Goal: Task Accomplishment & Management: Complete application form

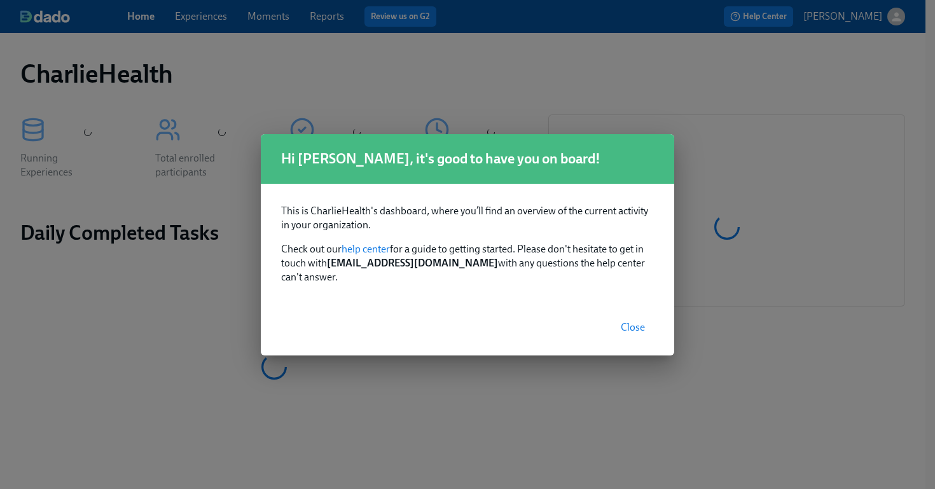
click at [634, 326] on span "Close" at bounding box center [633, 327] width 24 height 13
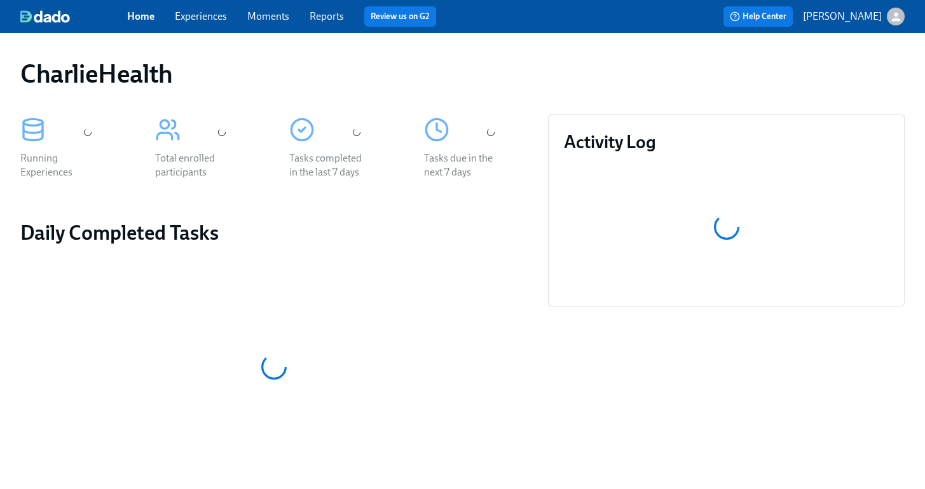
click at [203, 21] on link "Experiences" at bounding box center [201, 16] width 52 height 12
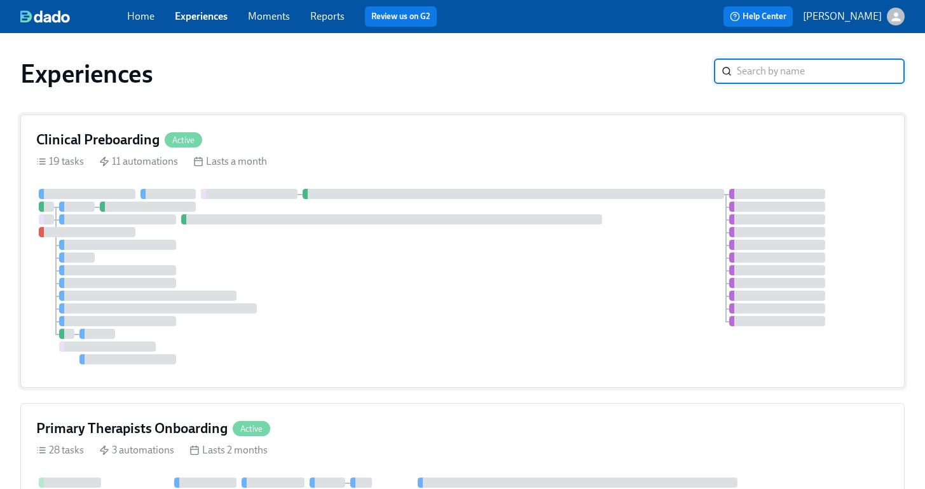
click at [440, 204] on div at bounding box center [462, 276] width 853 height 175
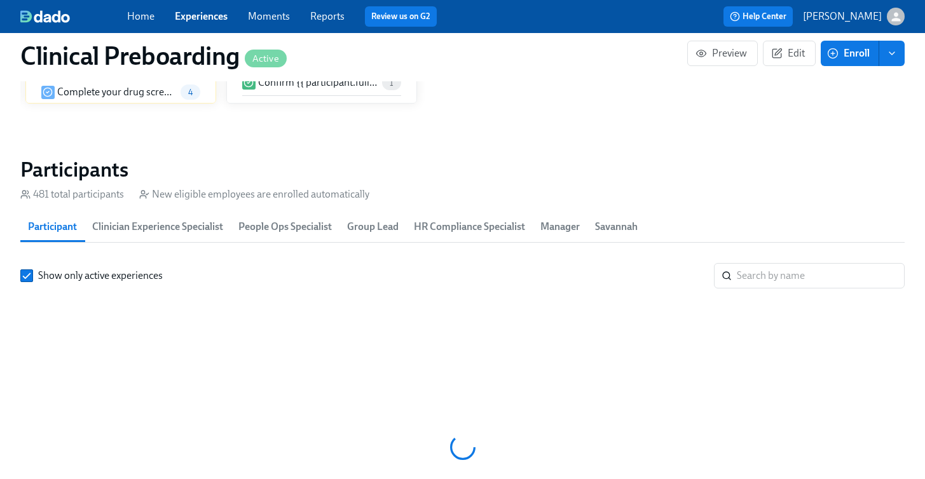
scroll to position [1375, 0]
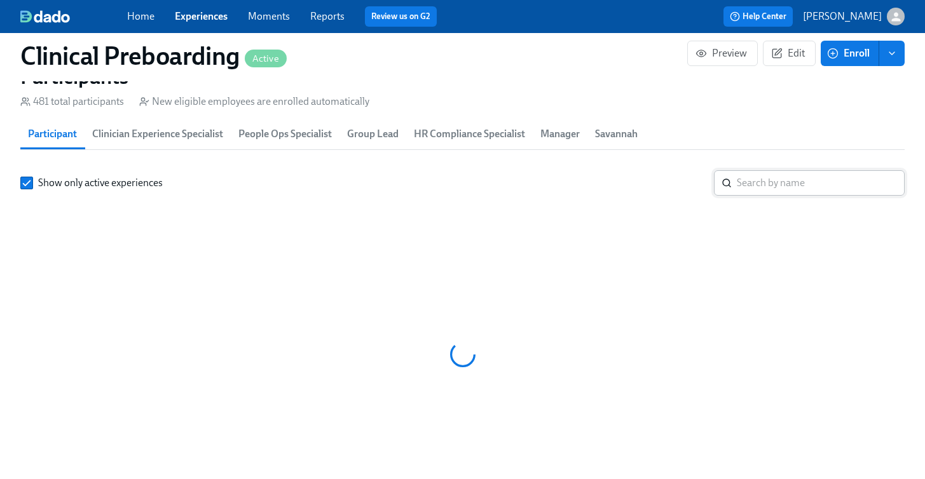
click at [782, 182] on input "search" at bounding box center [821, 182] width 168 height 25
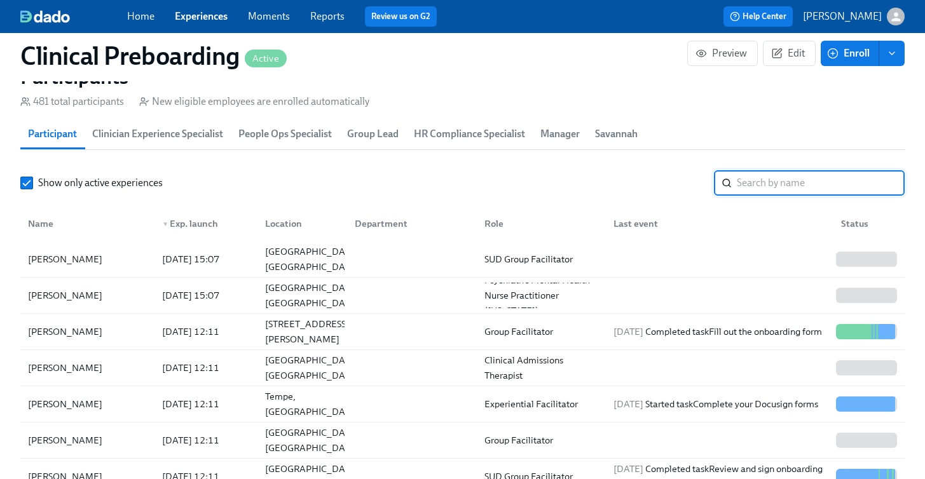
click at [213, 13] on link "Experiences" at bounding box center [201, 16] width 53 height 12
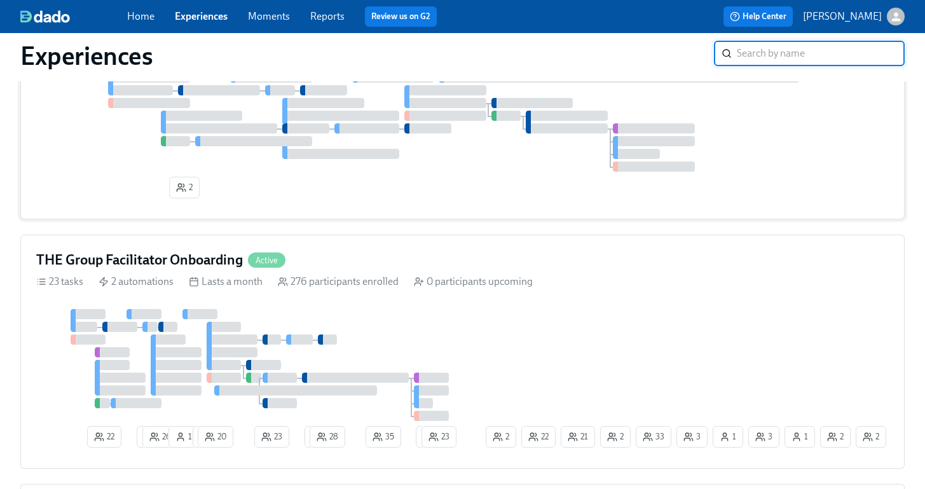
scroll to position [1024, 0]
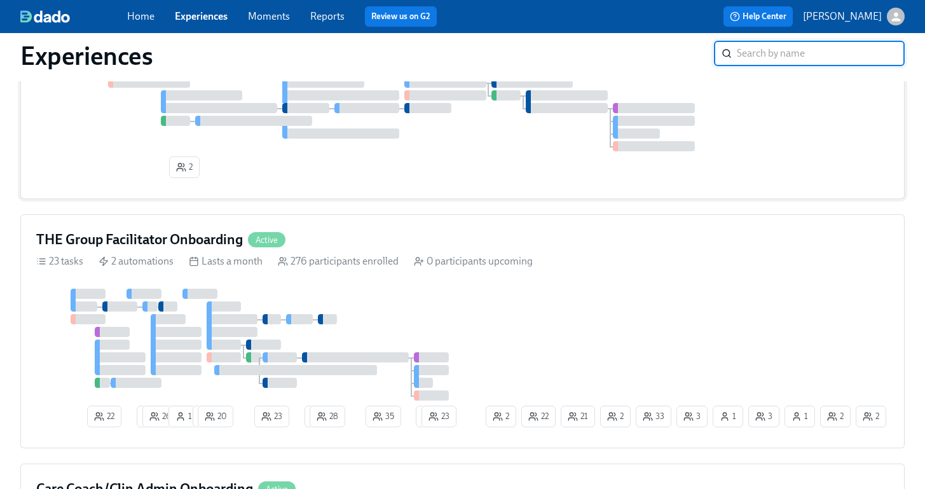
click at [242, 336] on div at bounding box center [232, 332] width 51 height 10
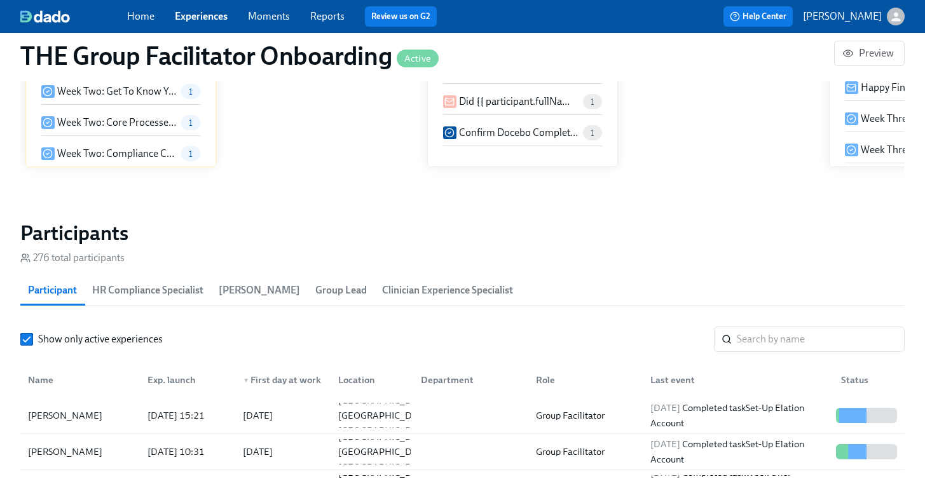
scroll to position [1111, 0]
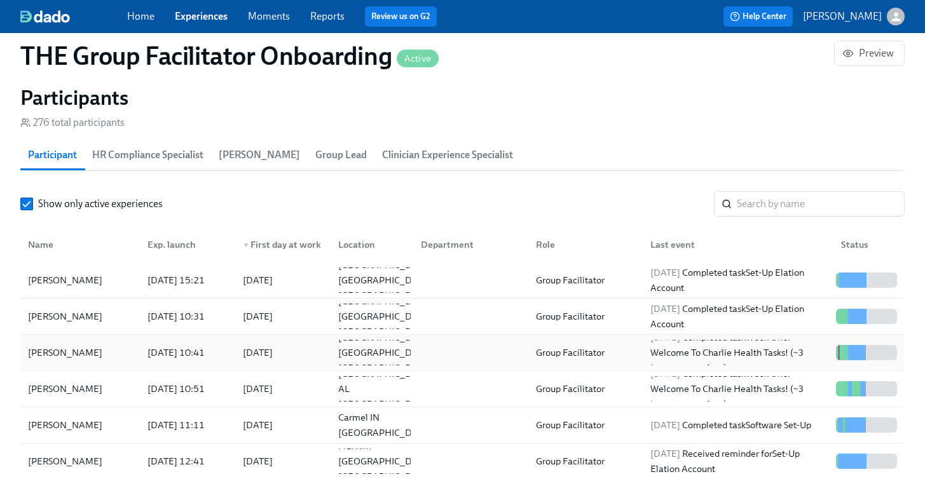
click at [125, 348] on div "Heidi Kiesling" at bounding box center [80, 352] width 114 height 25
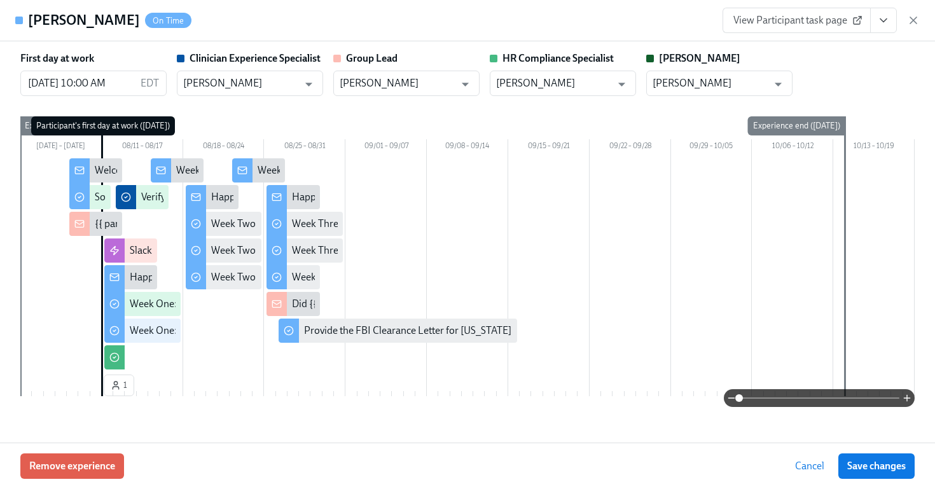
click at [844, 25] on span "View Participant task page" at bounding box center [796, 20] width 127 height 13
click at [882, 20] on icon "View task page" at bounding box center [883, 20] width 13 height 13
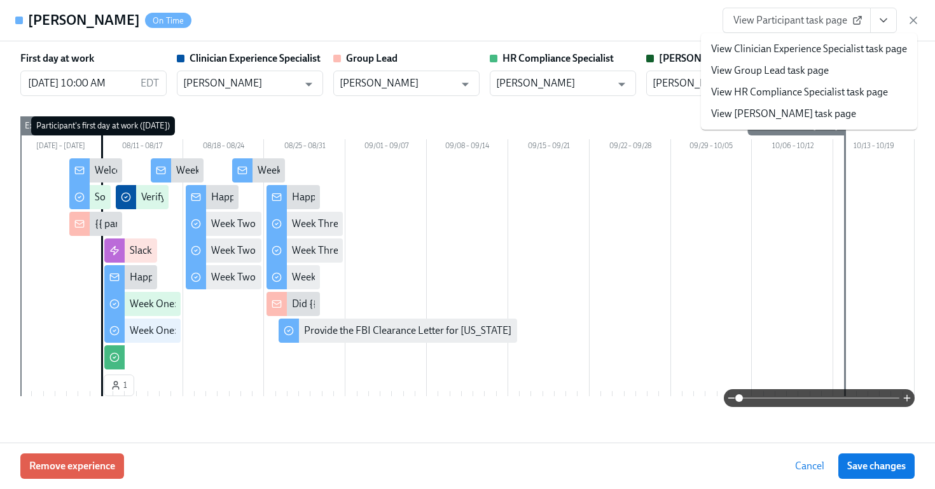
click at [806, 91] on link "View HR Compliance Specialist task page" at bounding box center [799, 92] width 177 height 14
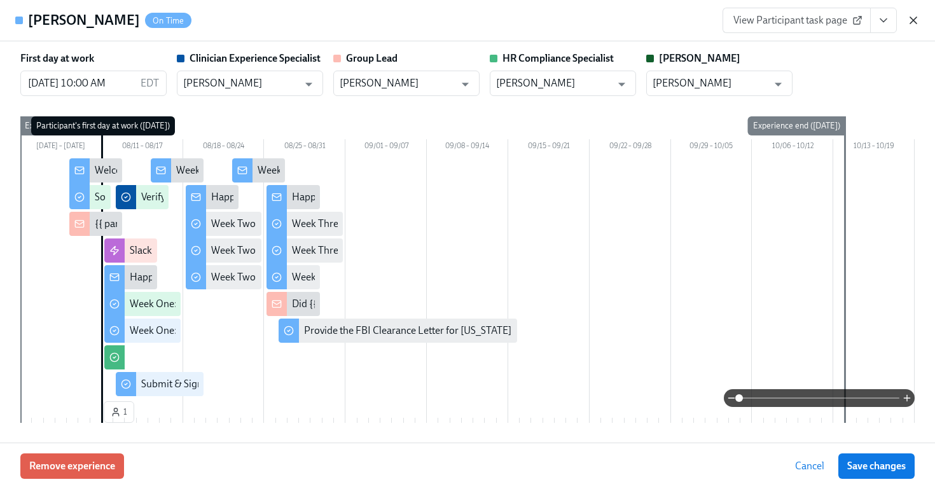
click at [912, 25] on icon "button" at bounding box center [913, 20] width 13 height 13
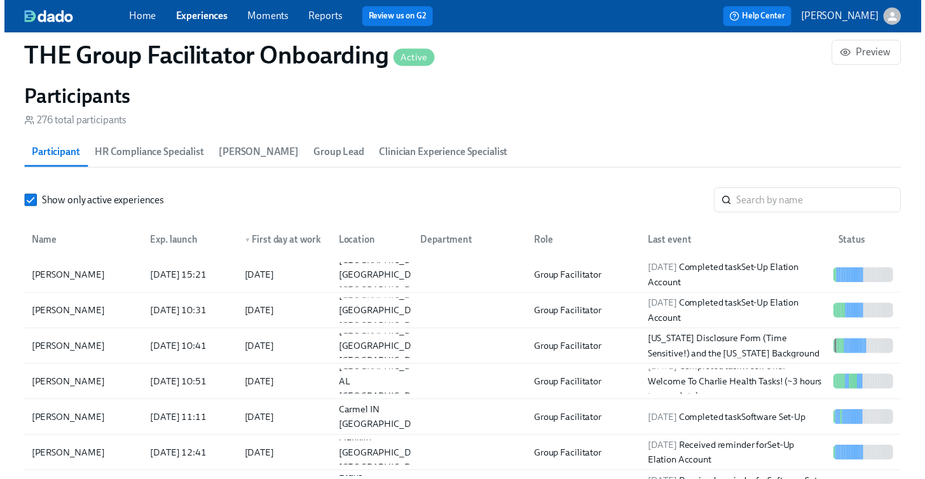
scroll to position [0, 18794]
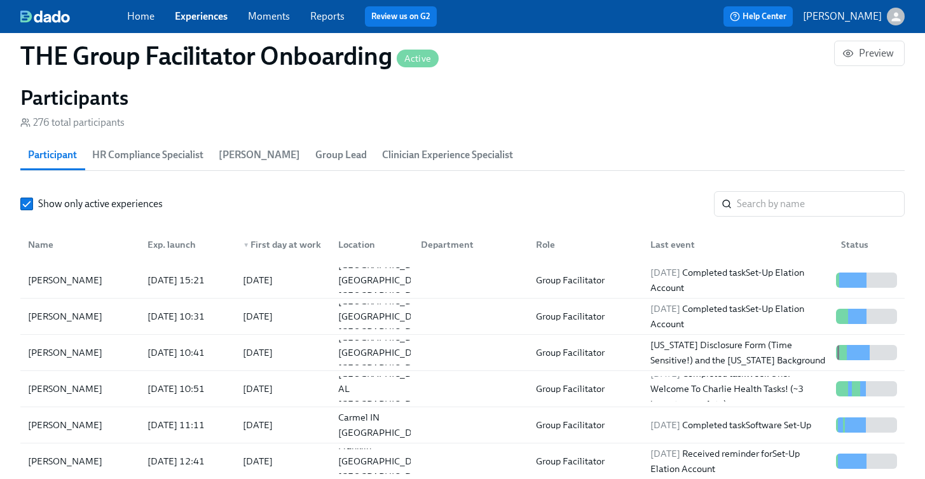
click at [746, 217] on div "Show only active experiences ​ Name Exp. launch ▼ First day at work Location De…" at bounding box center [462, 365] width 884 height 348
click at [748, 210] on input "search" at bounding box center [821, 203] width 168 height 25
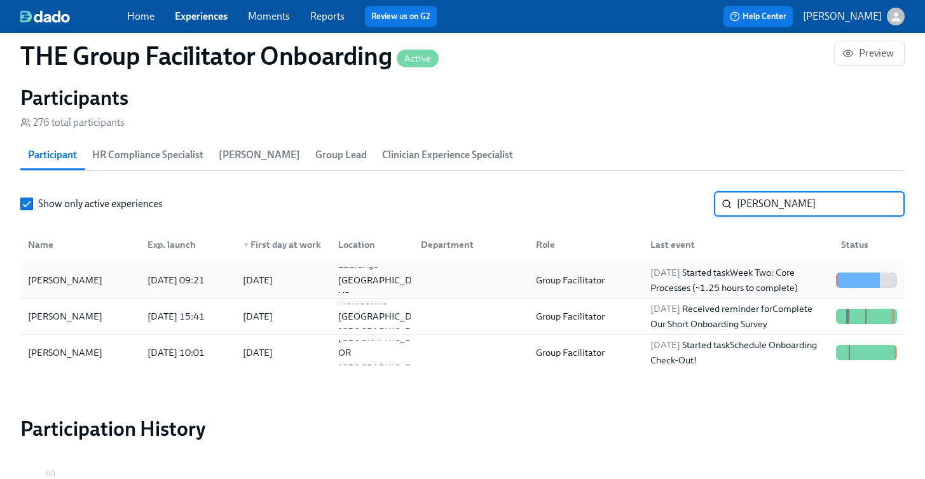
click at [86, 274] on div "Carla Wiley" at bounding box center [80, 280] width 114 height 25
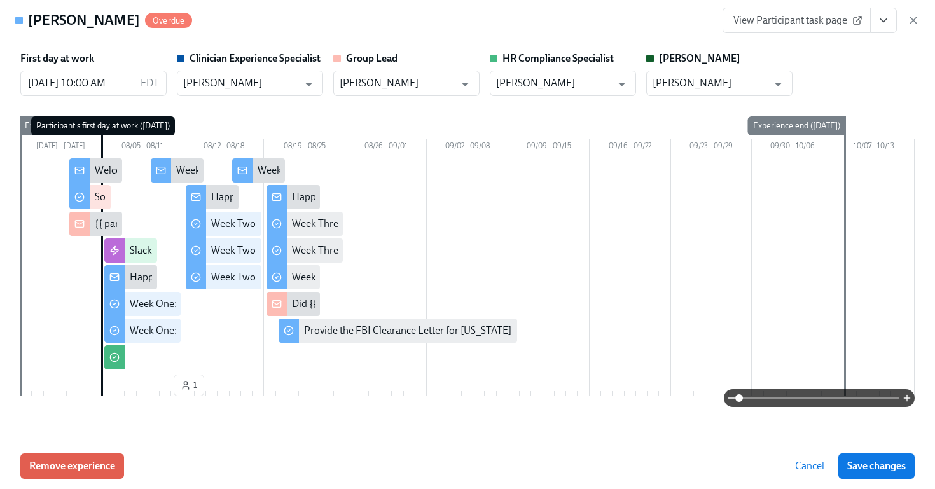
click at [877, 22] on icon "View task page" at bounding box center [883, 20] width 13 height 13
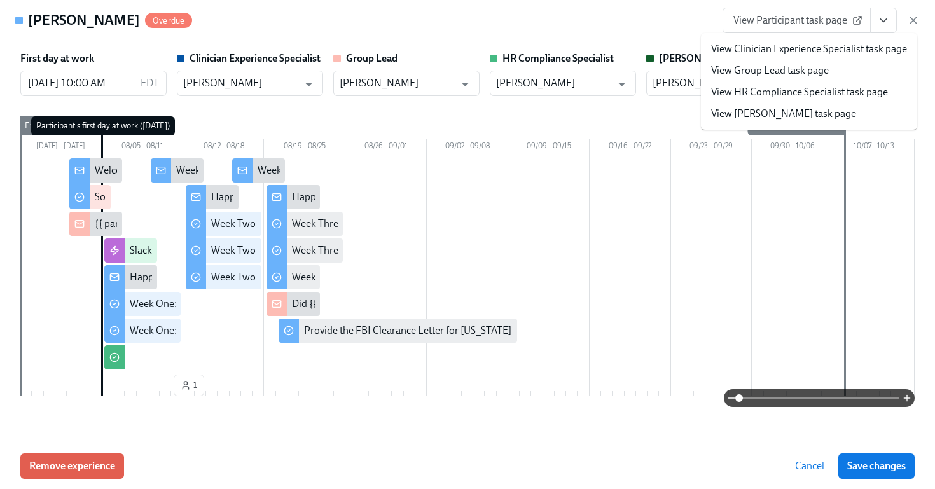
click at [783, 91] on link "View HR Compliance Specialist task page" at bounding box center [799, 92] width 177 height 14
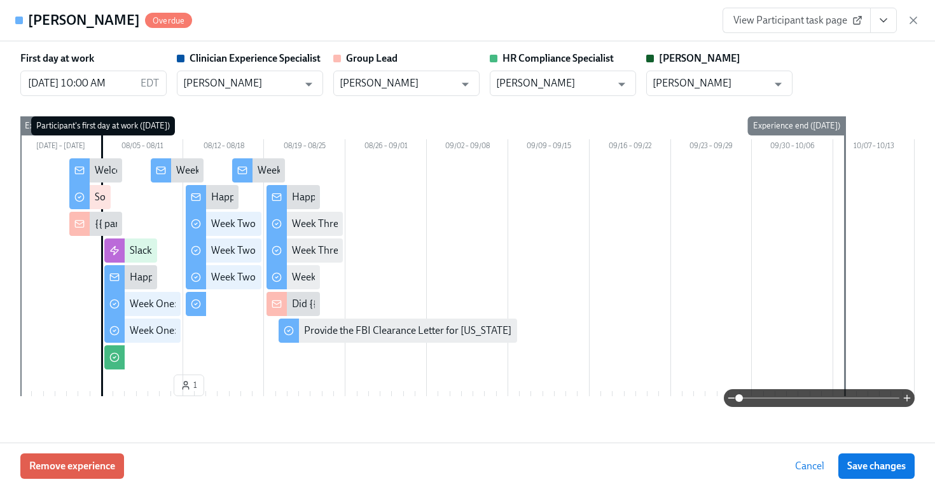
click at [912, 18] on icon "button" at bounding box center [913, 20] width 13 height 13
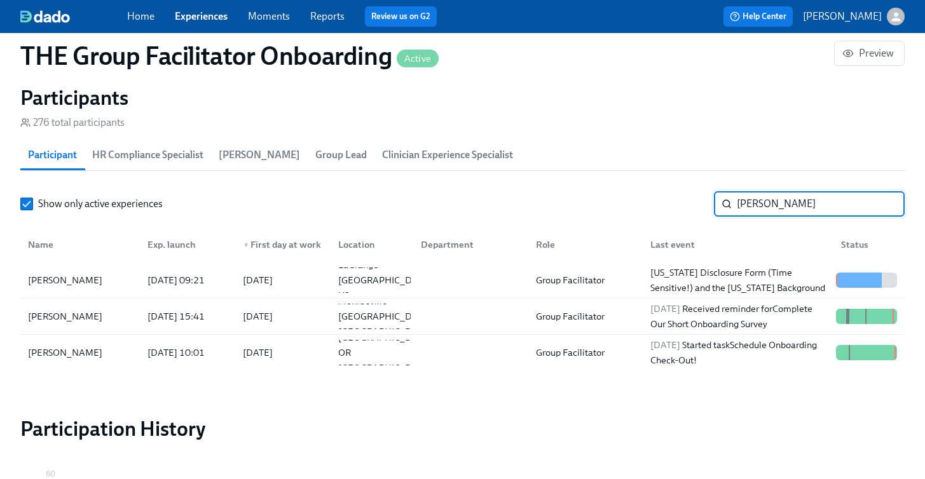
click at [817, 197] on input "carla" at bounding box center [821, 203] width 168 height 25
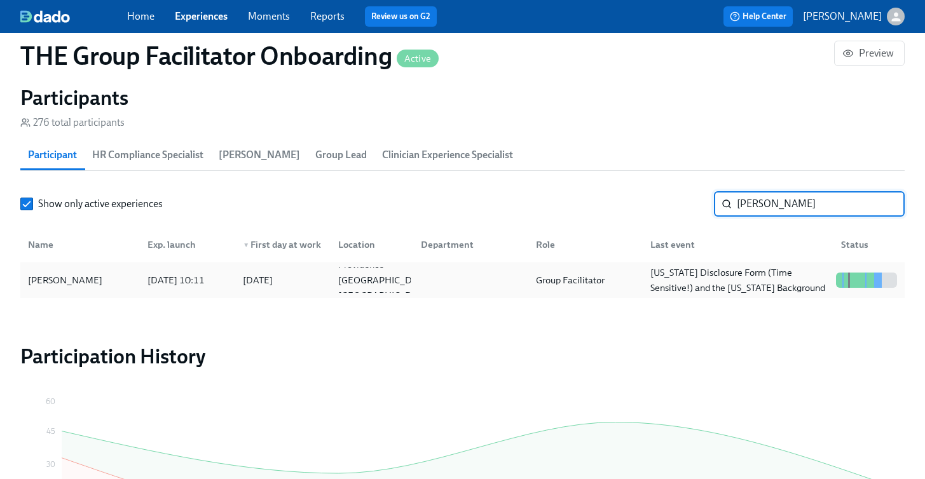
click at [81, 282] on div "Jacqueline Corrigan" at bounding box center [65, 280] width 85 height 15
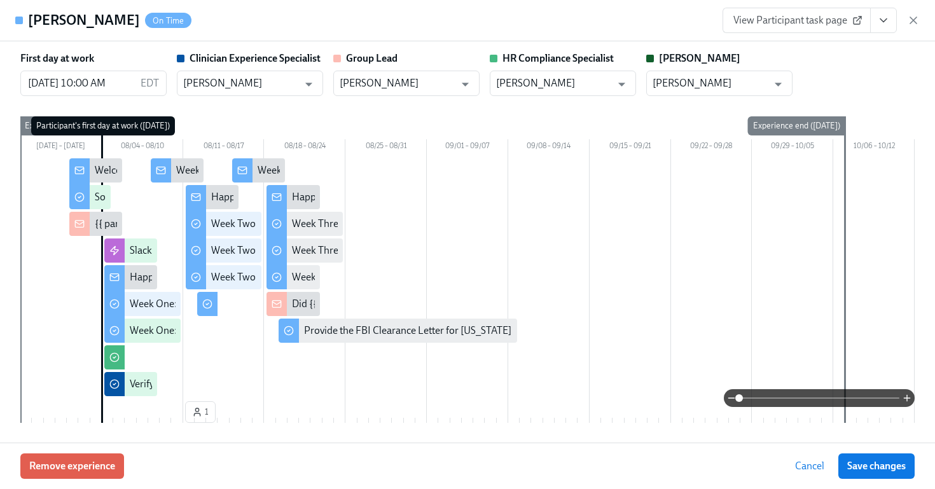
click at [893, 15] on button "View task page" at bounding box center [883, 20] width 27 height 25
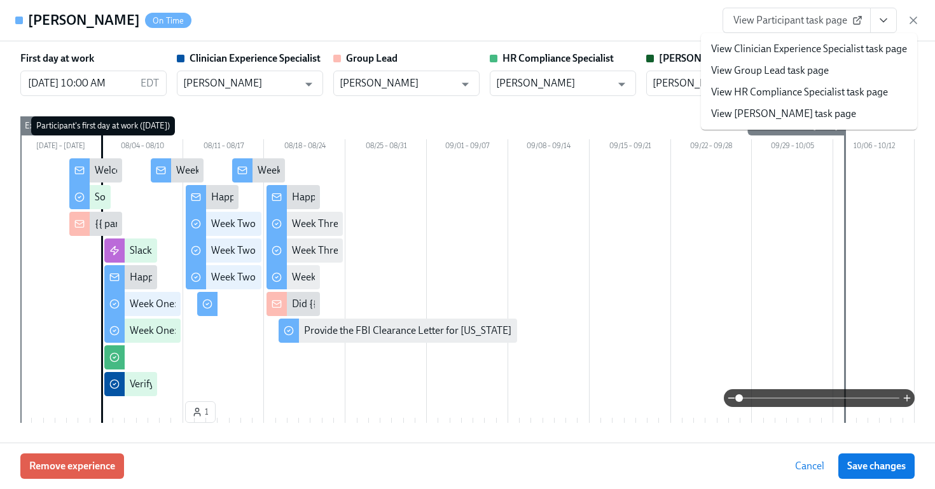
click at [844, 86] on link "View HR Compliance Specialist task page" at bounding box center [799, 92] width 177 height 14
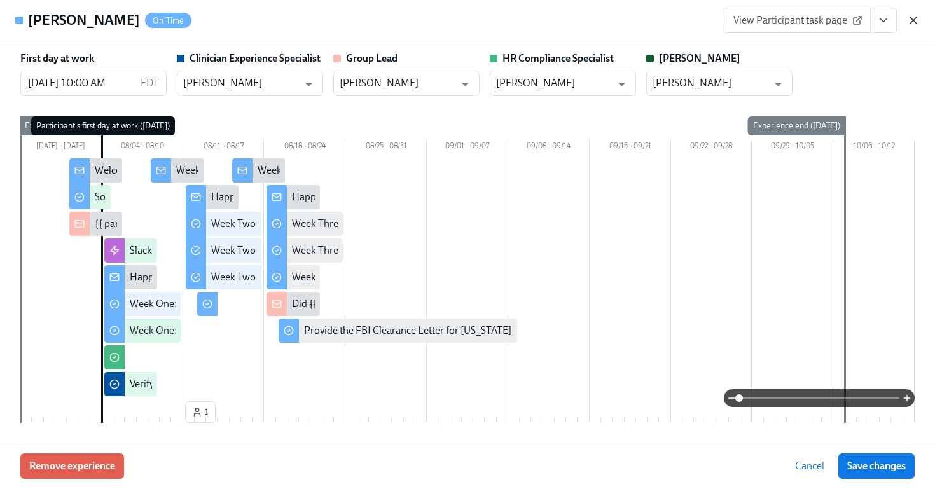
click at [914, 18] on icon "button" at bounding box center [913, 20] width 6 height 6
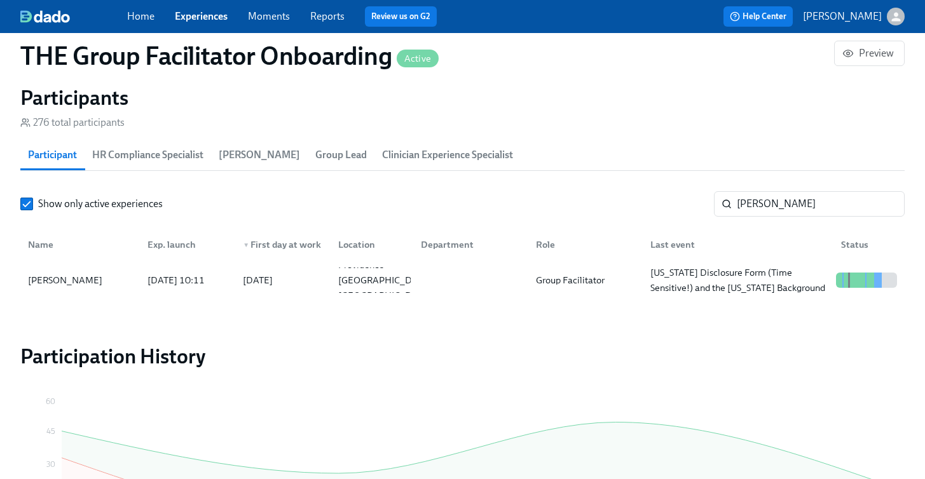
scroll to position [0, 18784]
click at [754, 198] on input "corrigan" at bounding box center [821, 203] width 168 height 25
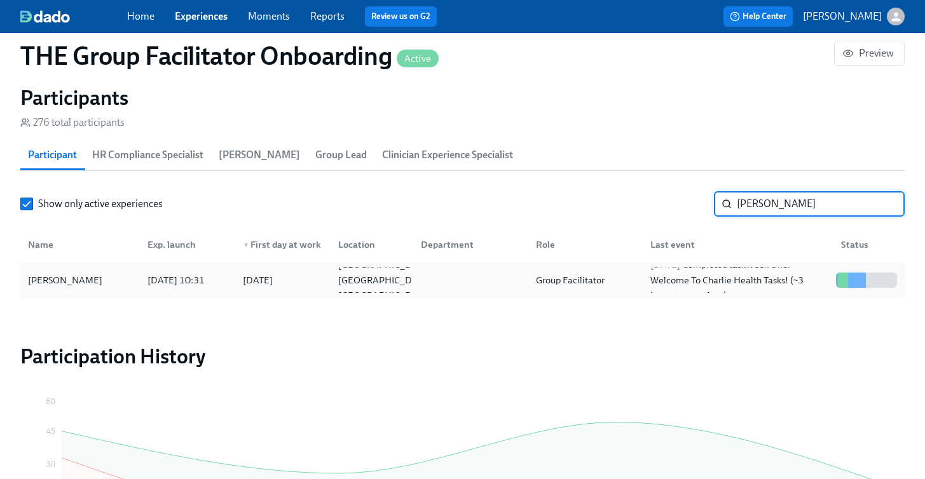
click at [87, 280] on div "Chelsey Brooks" at bounding box center [65, 280] width 85 height 15
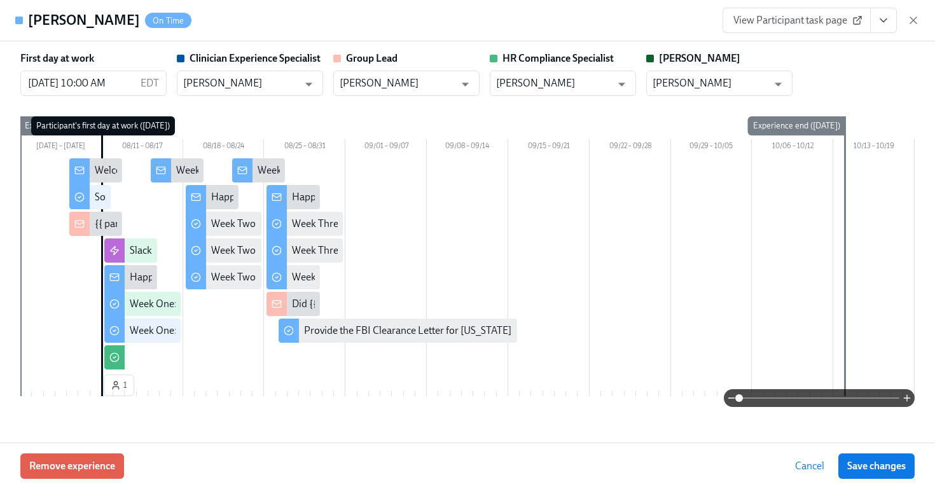
click at [872, 25] on button "View task page" at bounding box center [883, 20] width 27 height 25
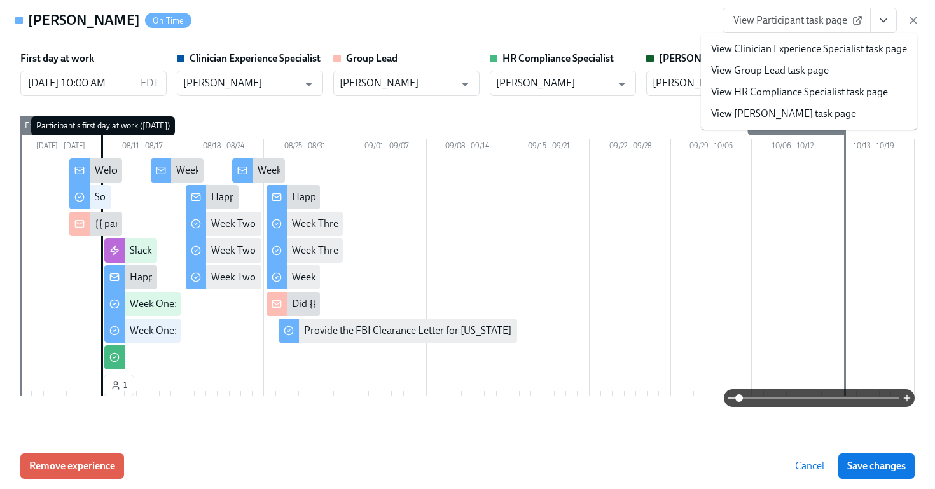
click at [781, 98] on link "View HR Compliance Specialist task page" at bounding box center [799, 92] width 177 height 14
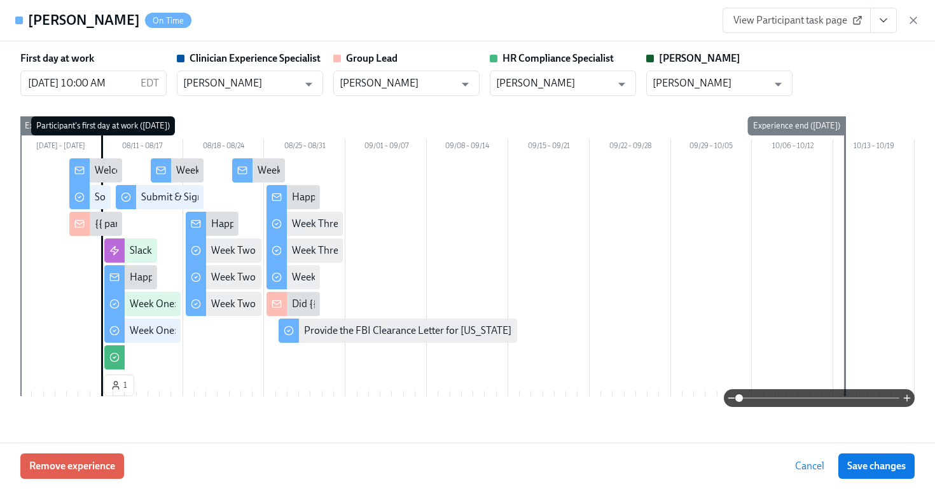
click at [917, 17] on icon "button" at bounding box center [913, 20] width 13 height 13
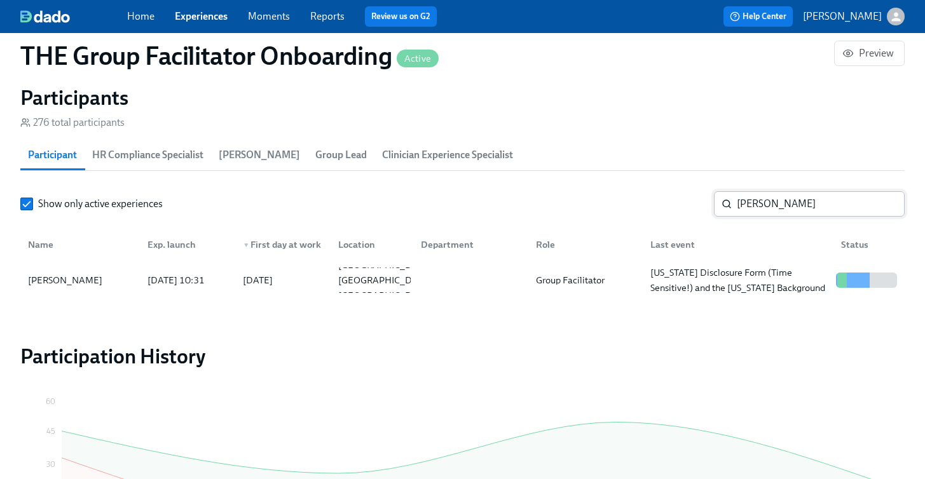
click at [761, 206] on input "chelsey brooks" at bounding box center [821, 203] width 168 height 25
click at [79, 278] on div "Amanda Meyers" at bounding box center [65, 280] width 85 height 15
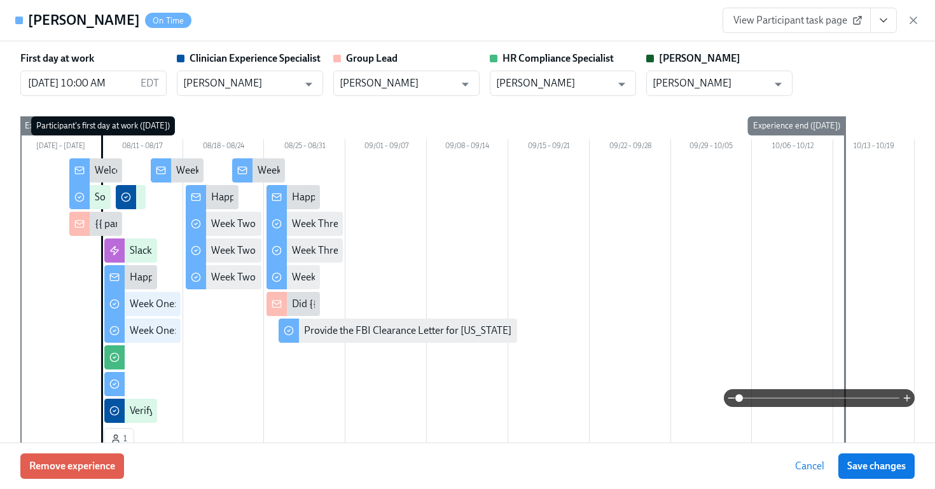
click at [878, 20] on icon "View task page" at bounding box center [883, 20] width 13 height 13
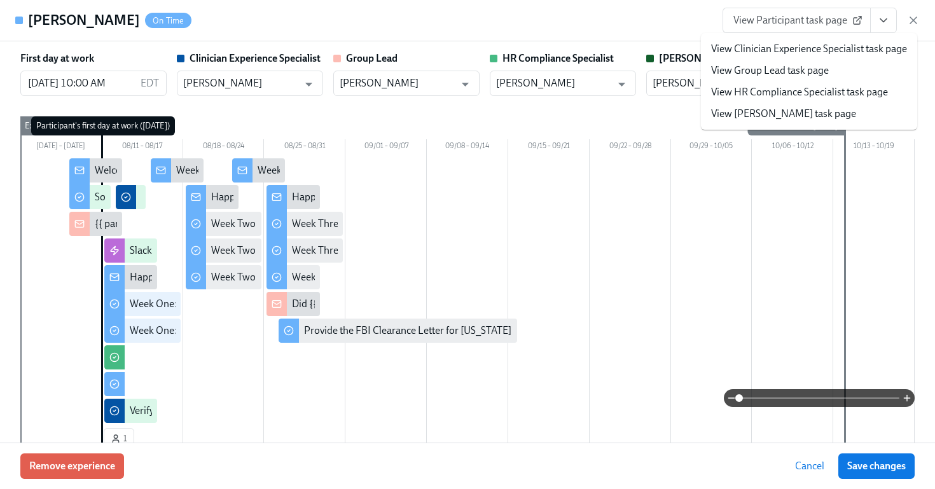
click at [727, 96] on link "View HR Compliance Specialist task page" at bounding box center [799, 92] width 177 height 14
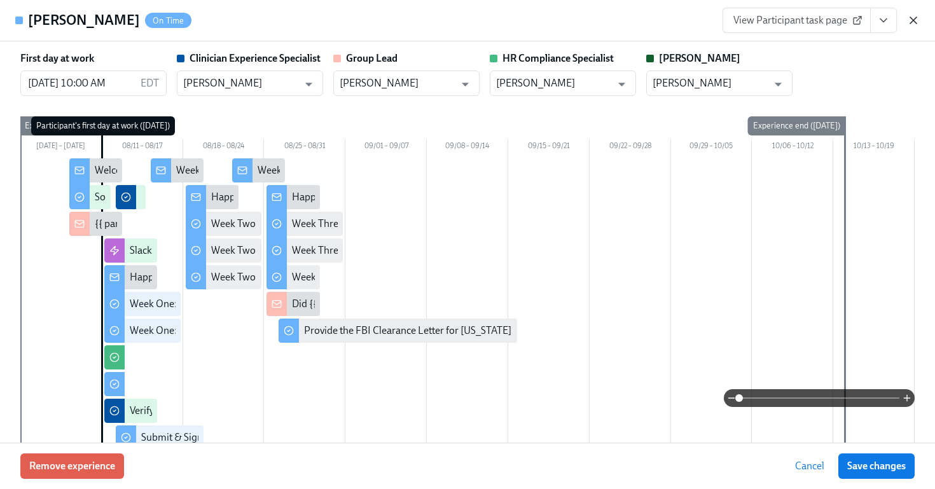
click at [919, 22] on icon "button" at bounding box center [913, 20] width 13 height 13
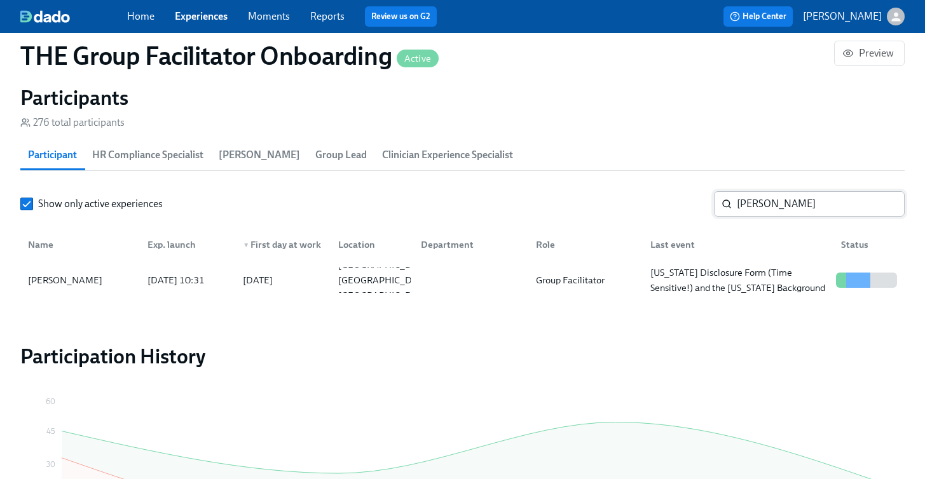
scroll to position [0, 18784]
click at [797, 199] on input "amanda meyers" at bounding box center [821, 203] width 168 height 25
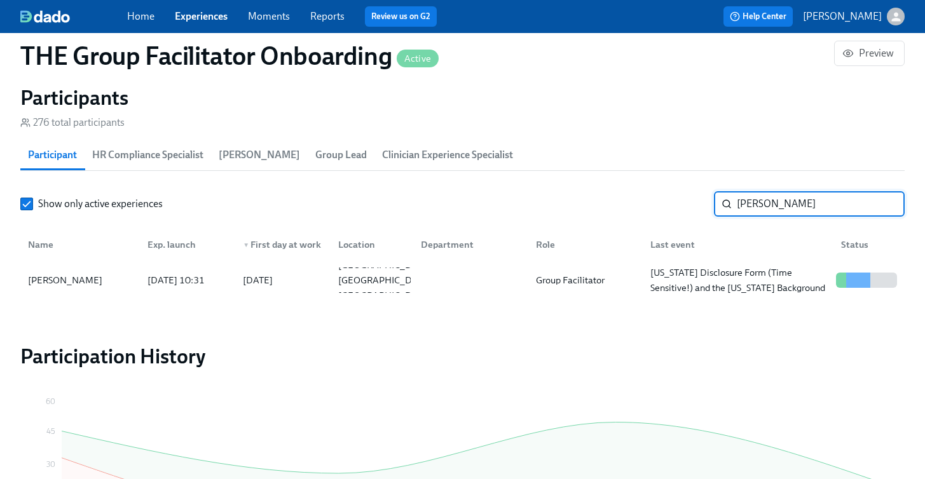
scroll to position [0, 18794]
type input "c"
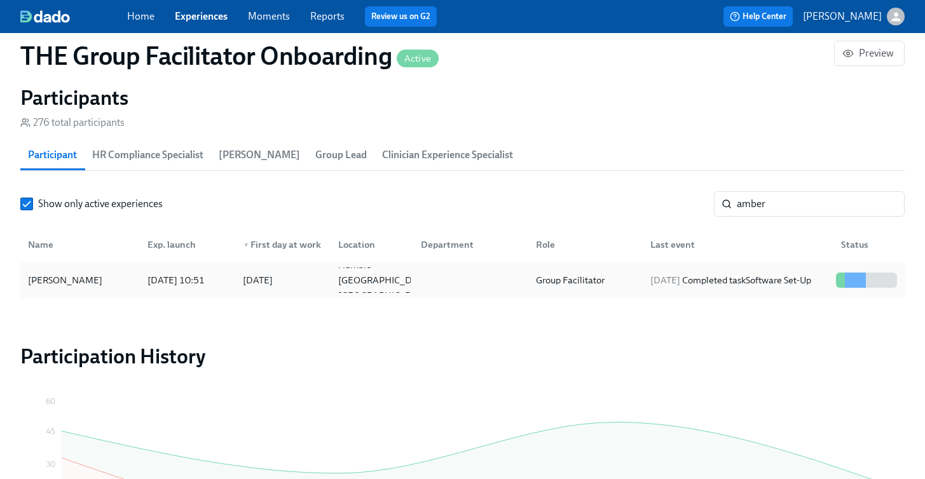
click at [67, 286] on div "Amber Hayes" at bounding box center [65, 280] width 85 height 15
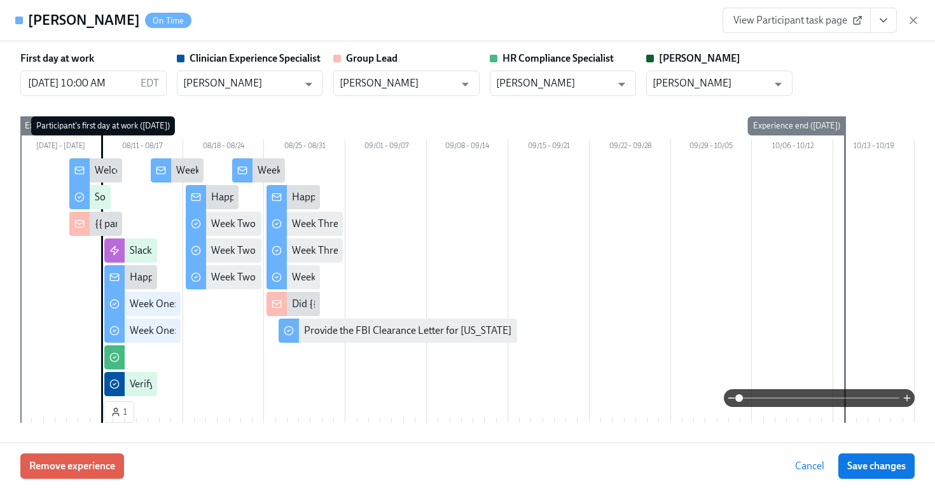
click at [886, 18] on icon "View task page" at bounding box center [883, 20] width 13 height 13
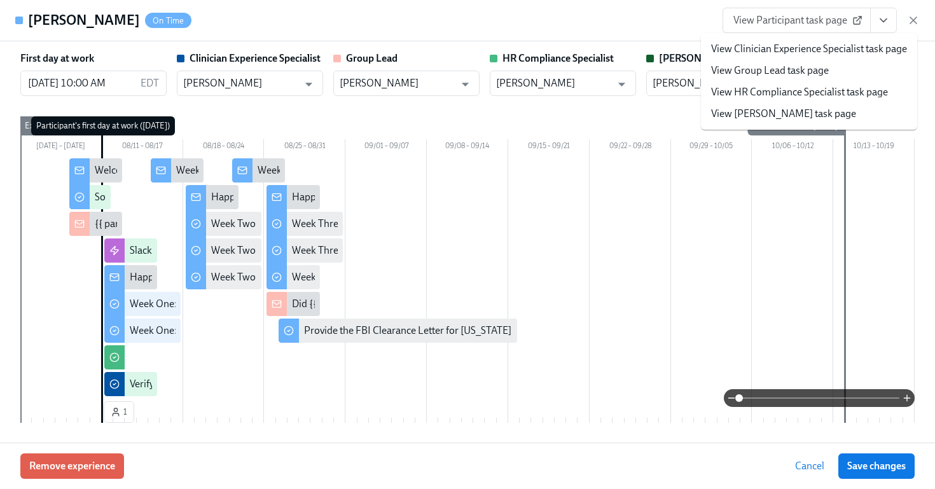
click at [794, 86] on link "View HR Compliance Specialist task page" at bounding box center [799, 92] width 177 height 14
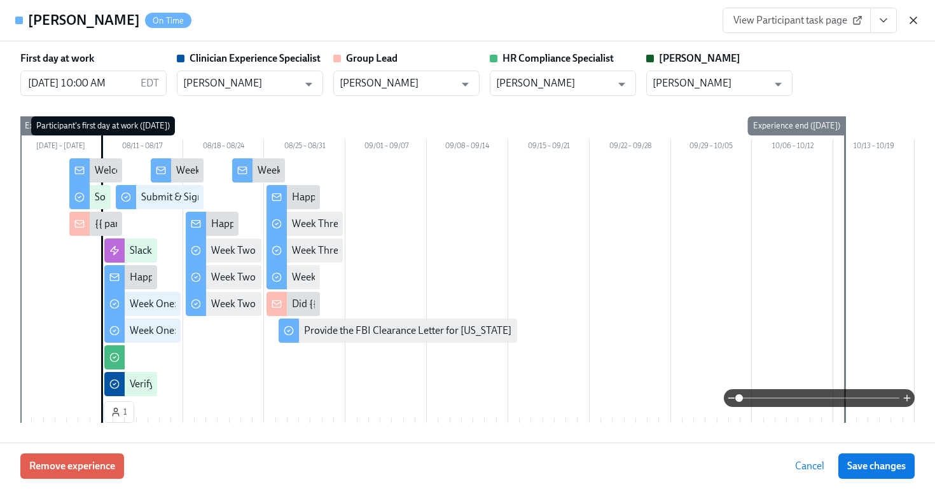
click at [917, 20] on icon "button" at bounding box center [913, 20] width 13 height 13
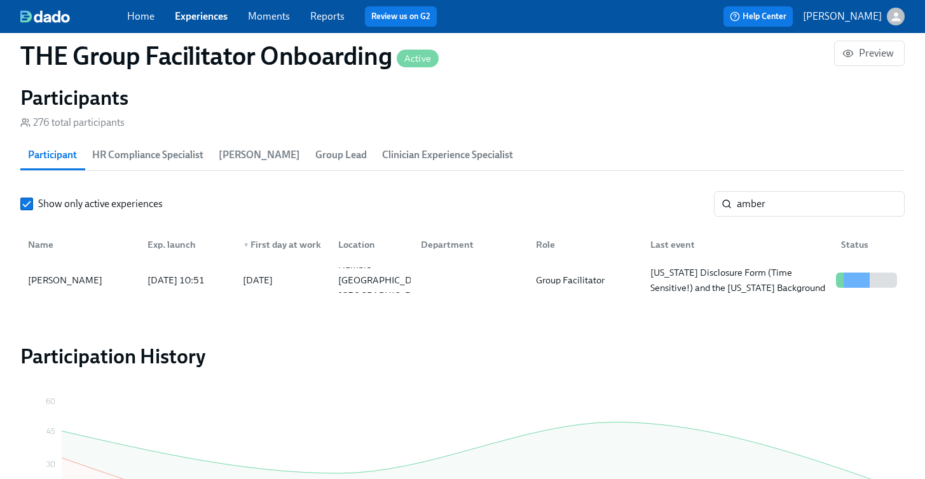
scroll to position [0, 18794]
click at [767, 205] on input "amber" at bounding box center [821, 203] width 168 height 25
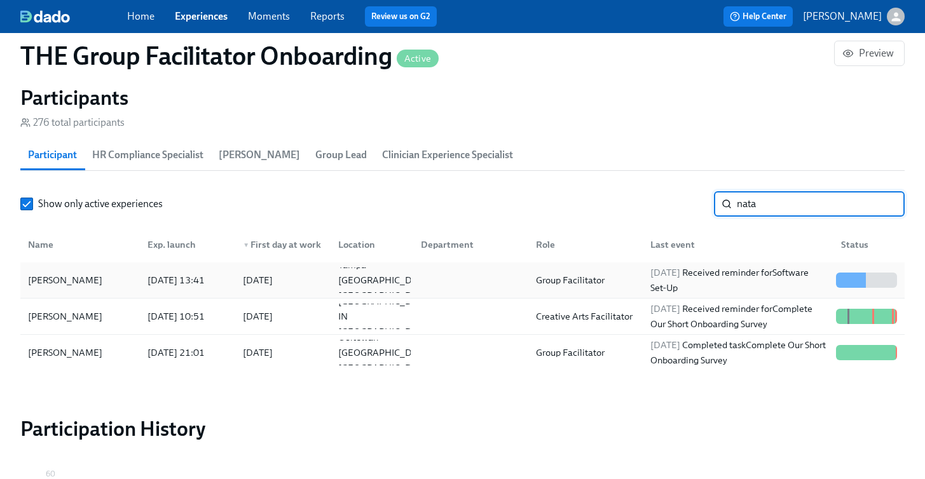
type input "nata"
click at [95, 270] on div "Natalie Kitts" at bounding box center [80, 280] width 114 height 25
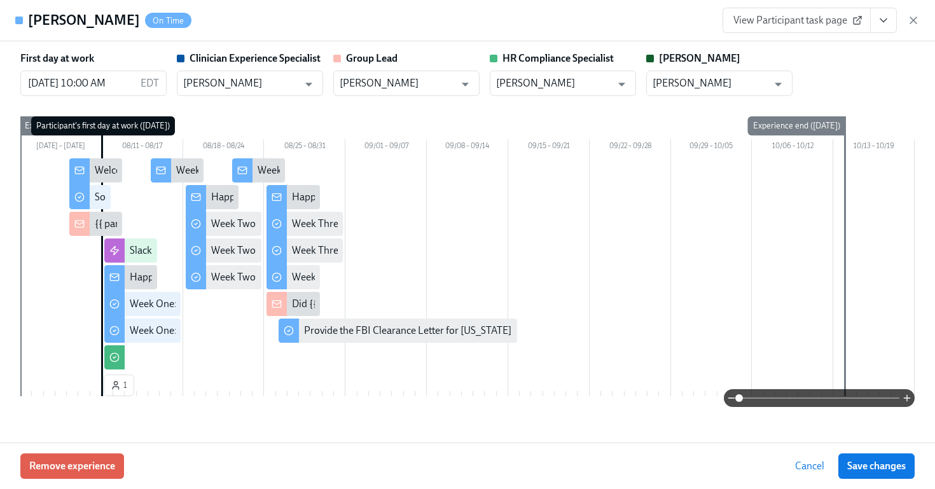
click at [883, 24] on icon "View task page" at bounding box center [883, 20] width 13 height 13
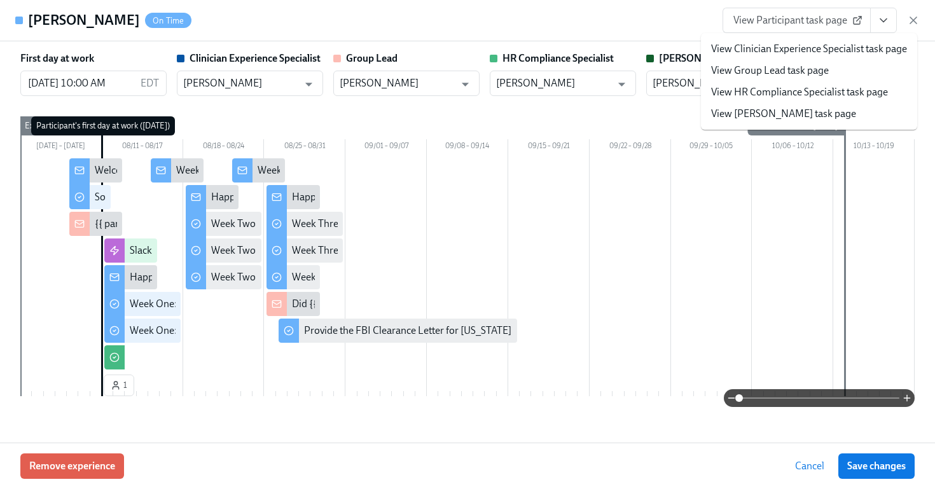
click at [850, 89] on link "View HR Compliance Specialist task page" at bounding box center [799, 92] width 177 height 14
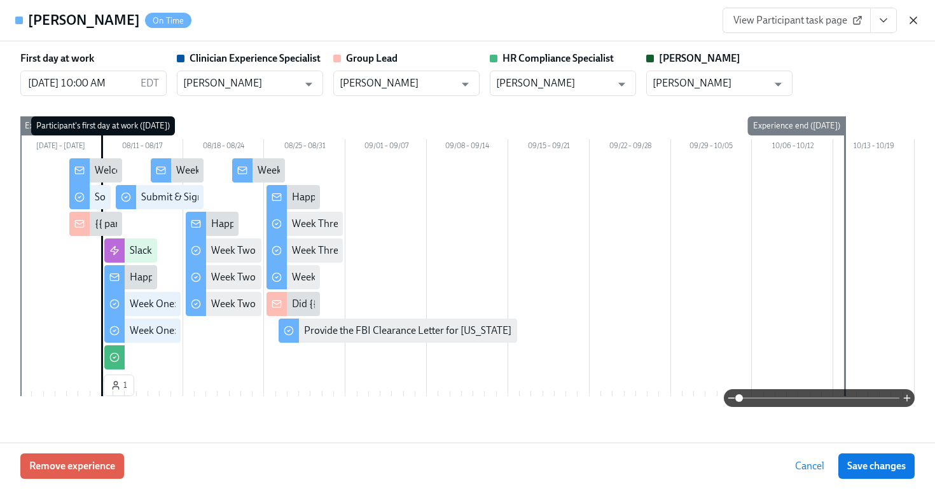
click at [914, 25] on icon "button" at bounding box center [913, 20] width 13 height 13
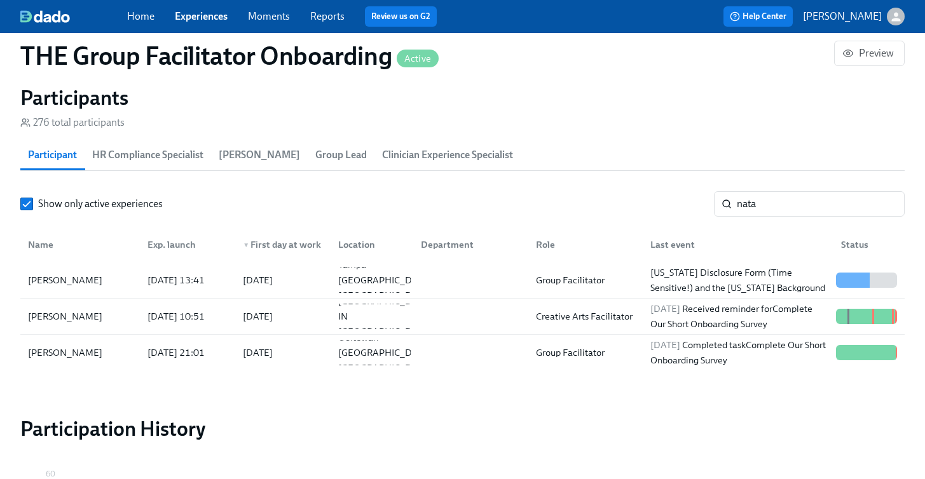
scroll to position [0, 18794]
click at [207, 21] on link "Experiences" at bounding box center [201, 16] width 53 height 12
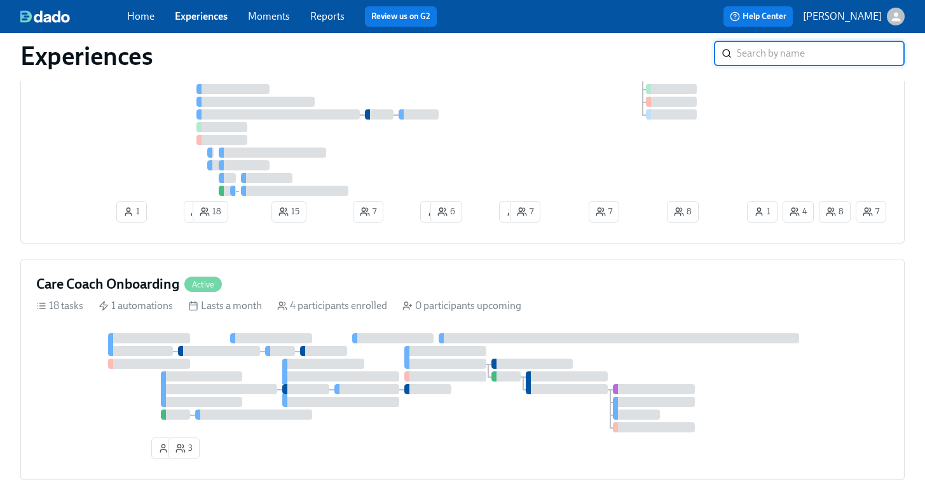
scroll to position [506, 0]
click at [442, 279] on div "Care Coach Onboarding Active 18 tasks 1 automations Lasts a month 4 participant…" at bounding box center [462, 369] width 884 height 221
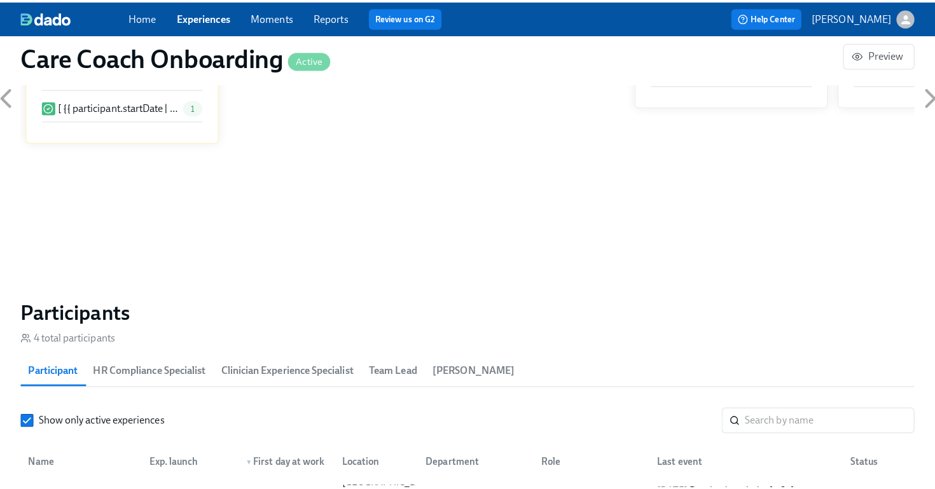
scroll to position [918, 0]
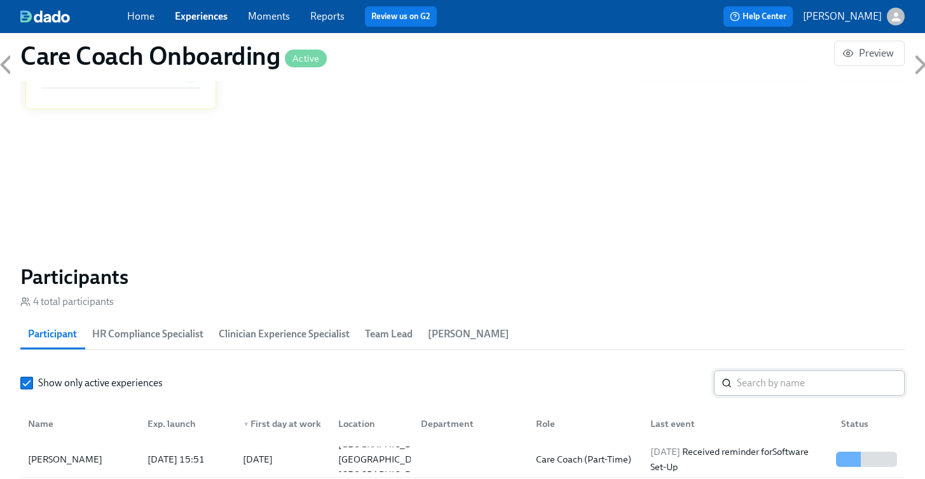
click at [750, 378] on input "search" at bounding box center [821, 383] width 168 height 25
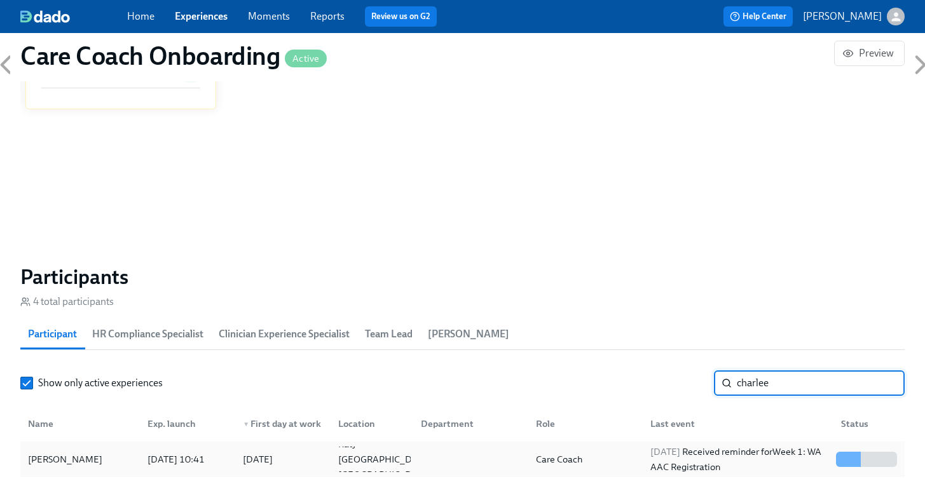
type input "charlee"
click at [66, 456] on div "Charlee Belfonte" at bounding box center [65, 459] width 85 height 15
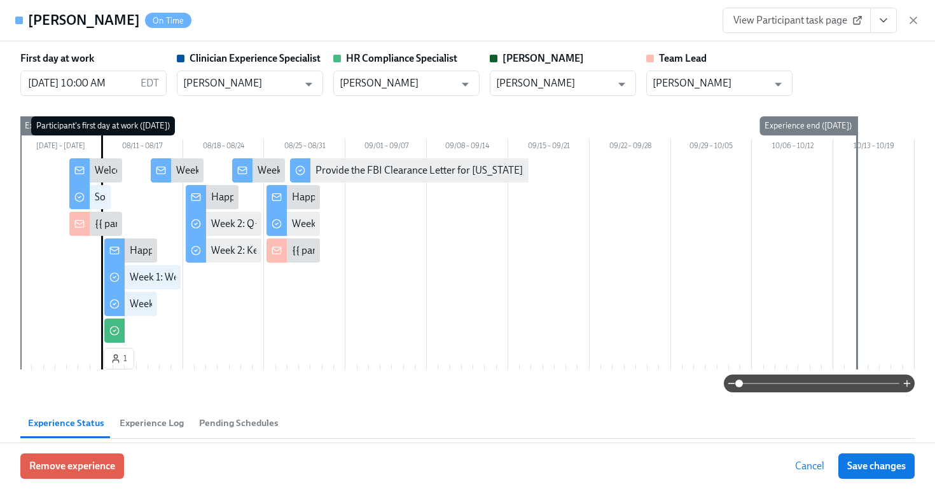
click at [881, 23] on icon "View task page" at bounding box center [883, 20] width 13 height 13
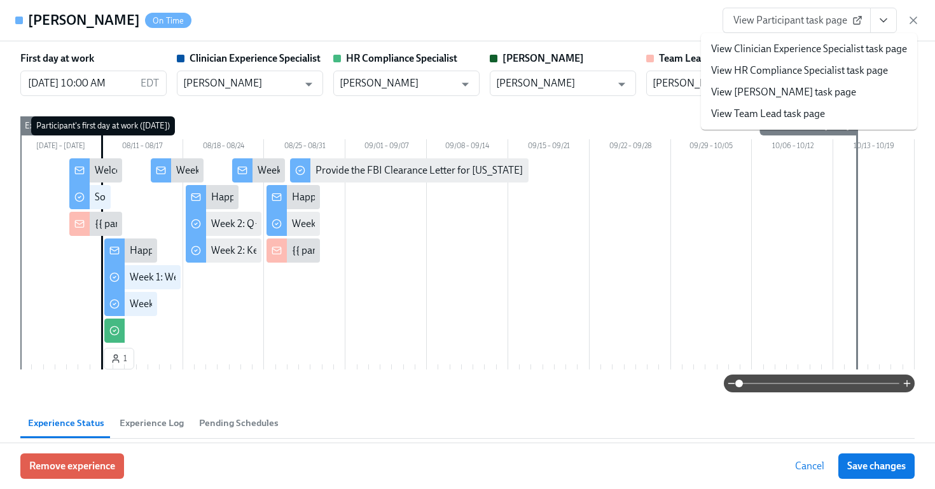
click at [808, 72] on link "View HR Compliance Specialist task page" at bounding box center [799, 71] width 177 height 14
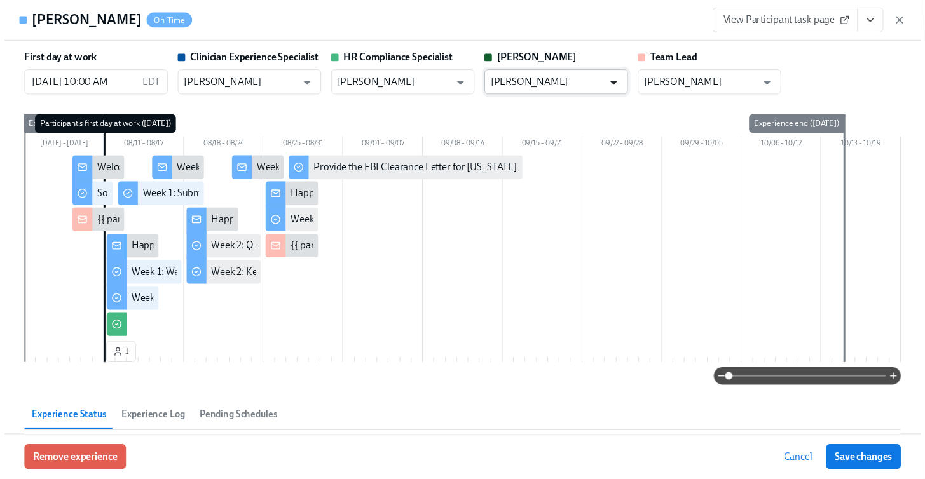
scroll to position [0, 1195]
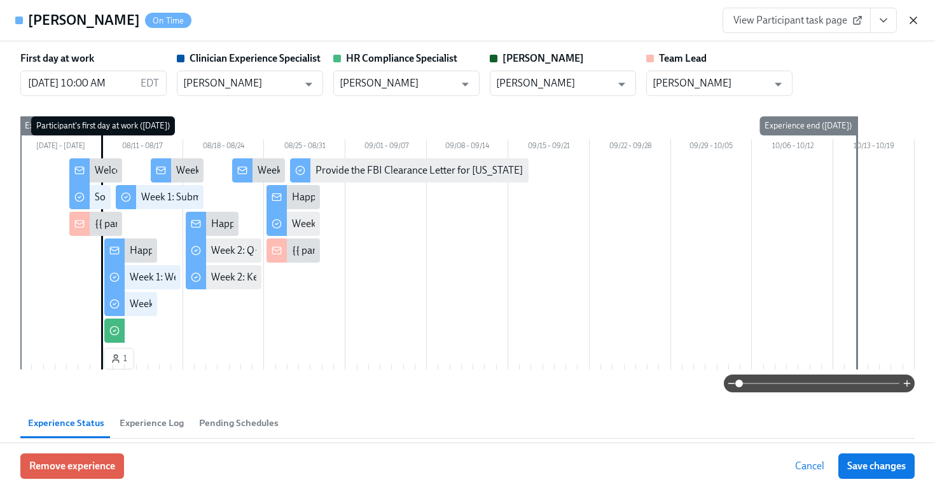
click at [913, 24] on icon "button" at bounding box center [913, 20] width 13 height 13
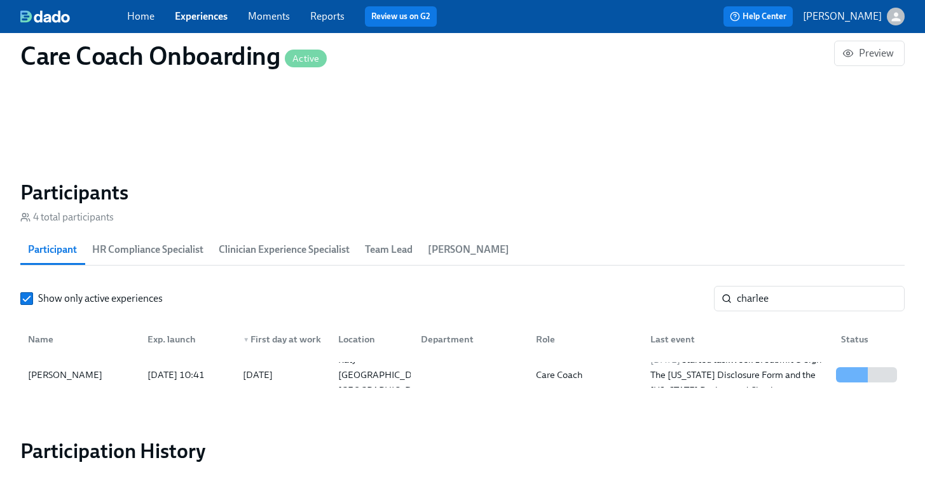
scroll to position [1006, 0]
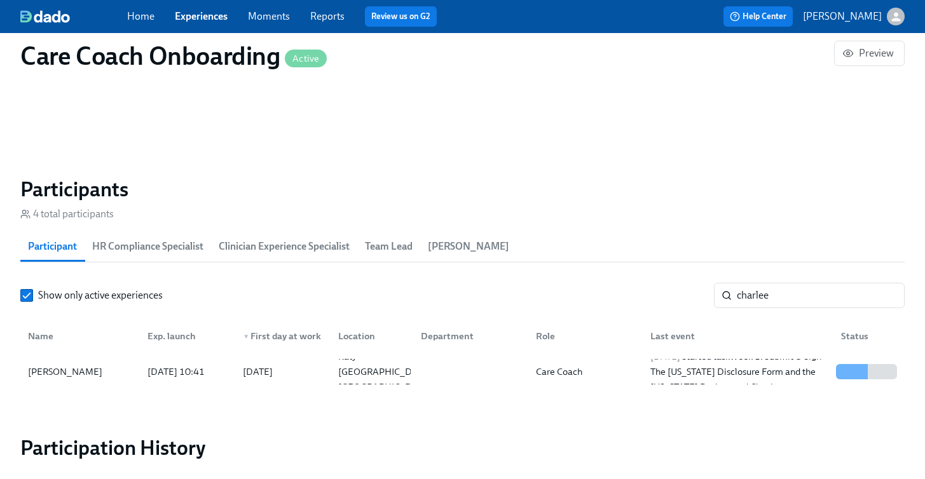
click at [207, 15] on link "Experiences" at bounding box center [201, 16] width 53 height 12
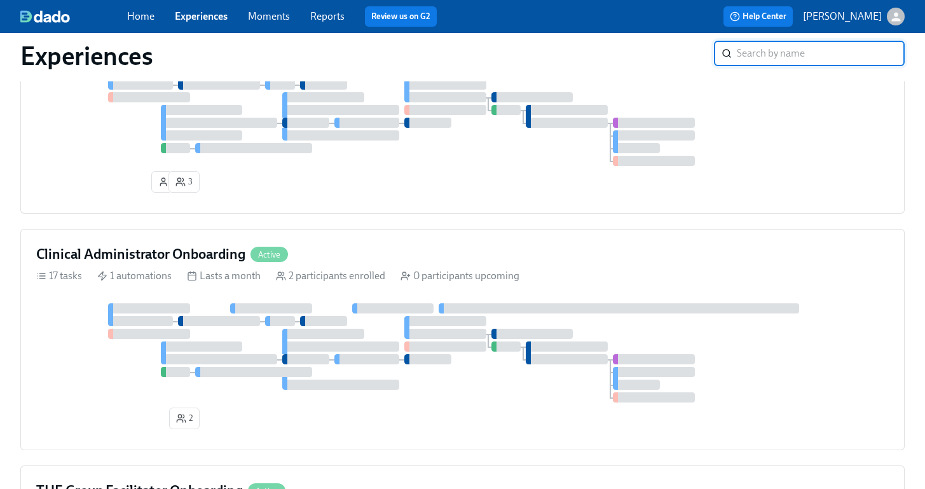
scroll to position [783, 0]
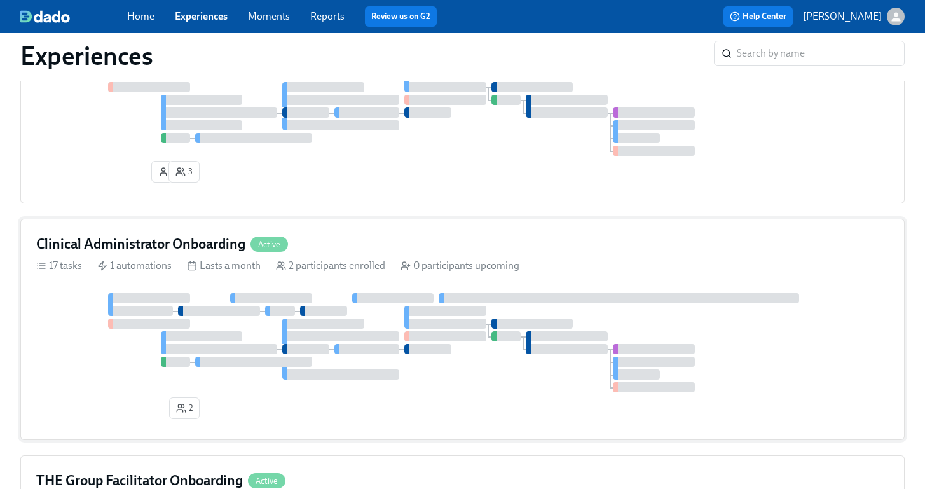
click at [321, 264] on div "2 participants enrolled" at bounding box center [330, 266] width 109 height 14
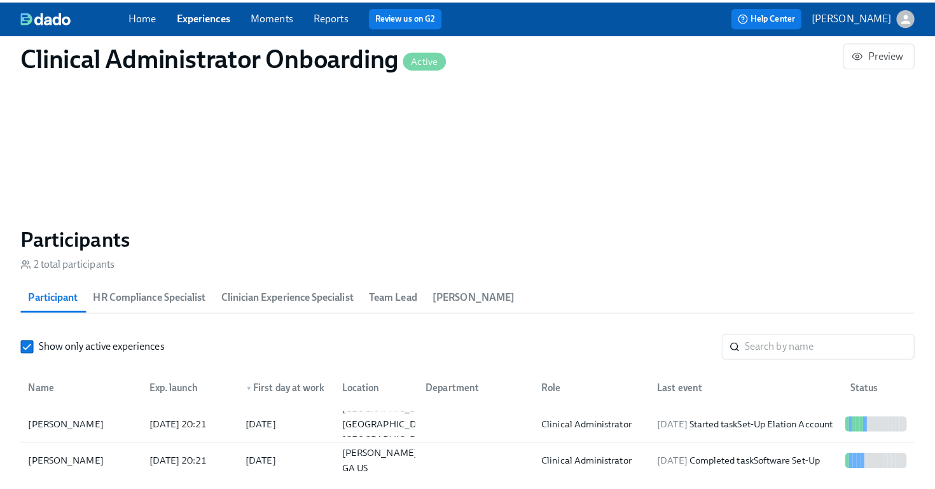
scroll to position [917, 0]
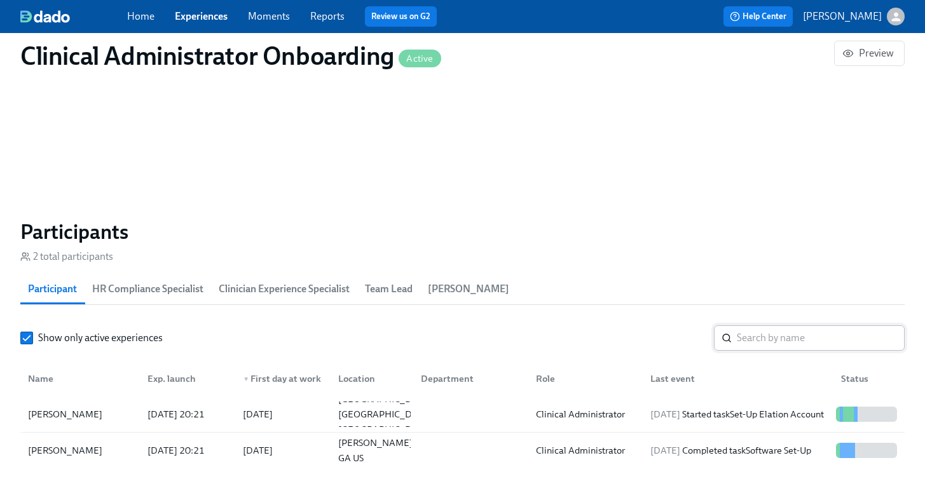
click at [785, 338] on input "search" at bounding box center [821, 338] width 168 height 25
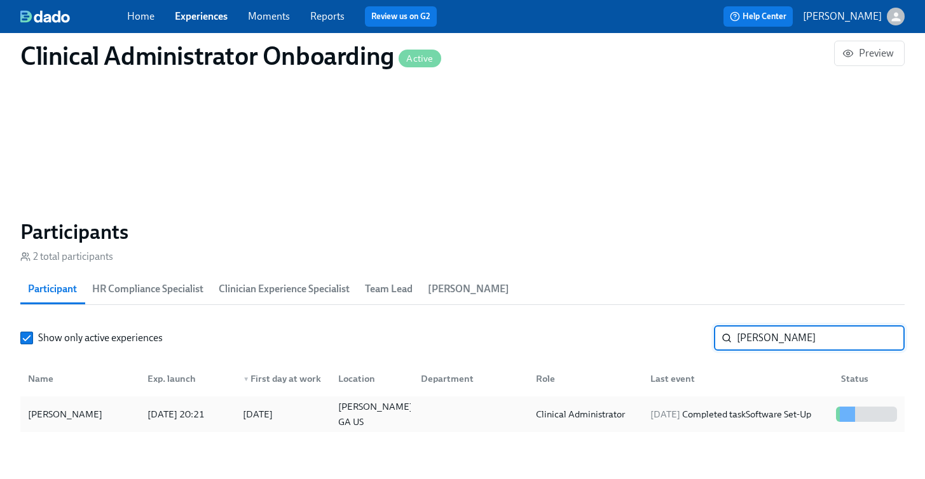
type input "michelle garris"
click at [97, 406] on div "Michelle Garris" at bounding box center [80, 414] width 114 height 25
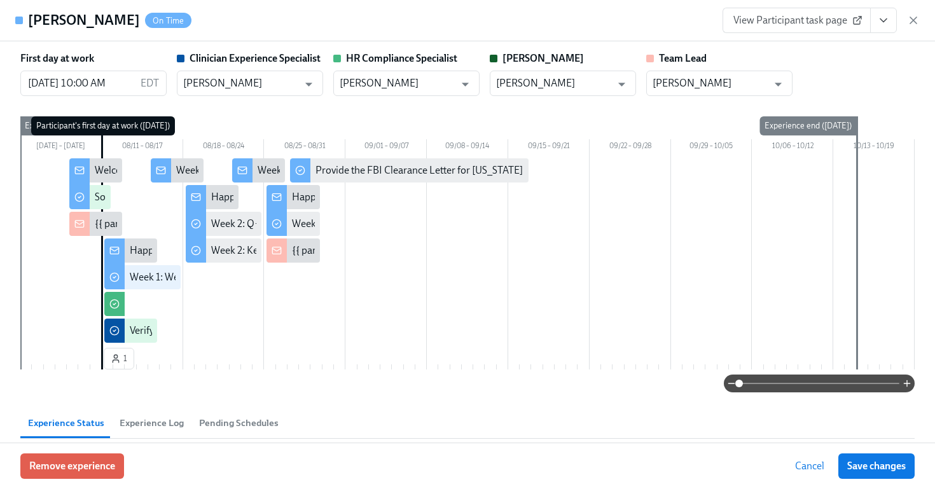
click at [884, 24] on icon "View task page" at bounding box center [883, 20] width 13 height 13
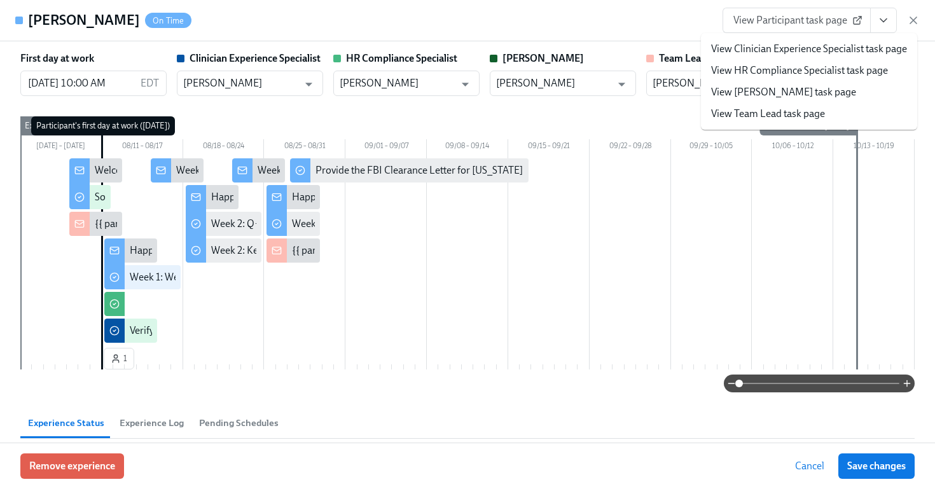
click at [823, 72] on link "View HR Compliance Specialist task page" at bounding box center [799, 71] width 177 height 14
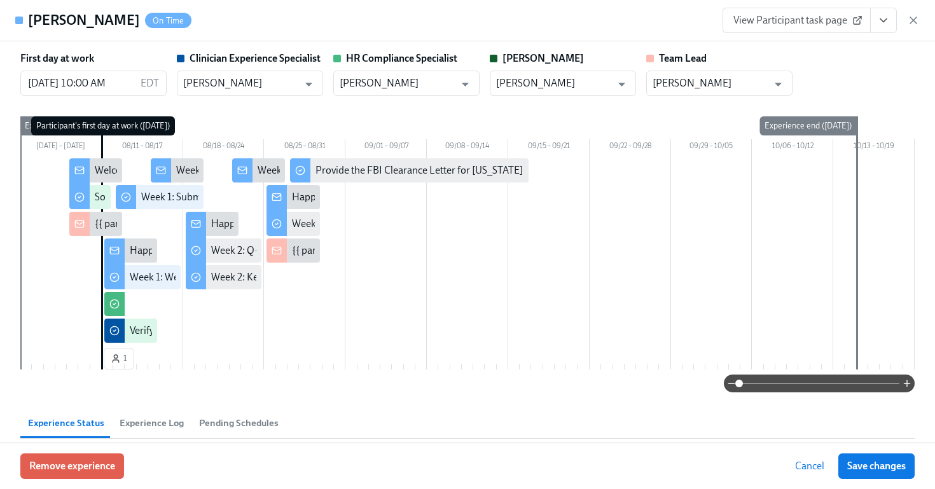
scroll to position [0, 713]
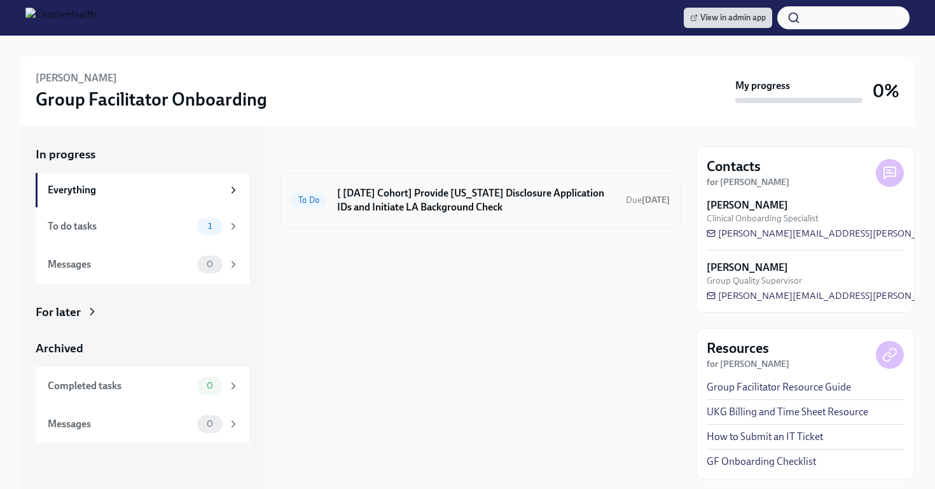
click at [493, 219] on div "To Do [ Aug 11th Cohort] Provide Utah Disclosure Application IDs and Initiate L…" at bounding box center [480, 200] width 401 height 55
click at [460, 203] on h6 "[ [DATE] Cohort] Provide [US_STATE] Disclosure Application IDs and Initiate LA …" at bounding box center [476, 200] width 278 height 28
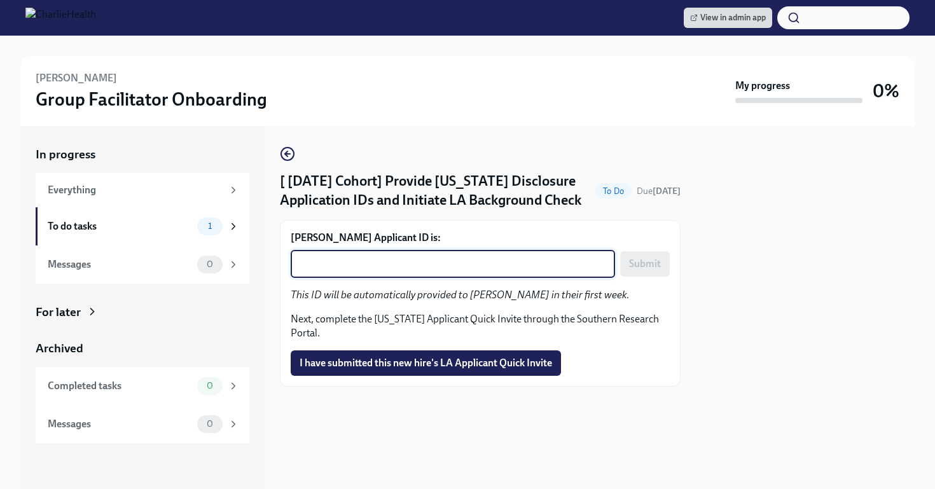
click at [441, 269] on textarea "Heidi Kiesling's Applicant ID is:" at bounding box center [452, 263] width 309 height 15
paste textarea "1240469"
type textarea "1240469"
click at [643, 264] on span "Submit" at bounding box center [645, 263] width 32 height 13
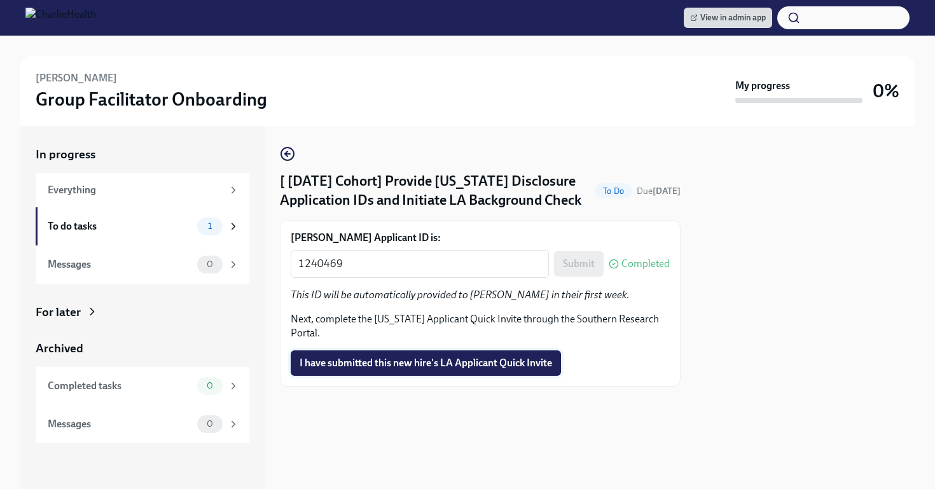
click at [474, 367] on span "I have submitted this new hire's LA Applicant Quick Invite" at bounding box center [425, 363] width 252 height 13
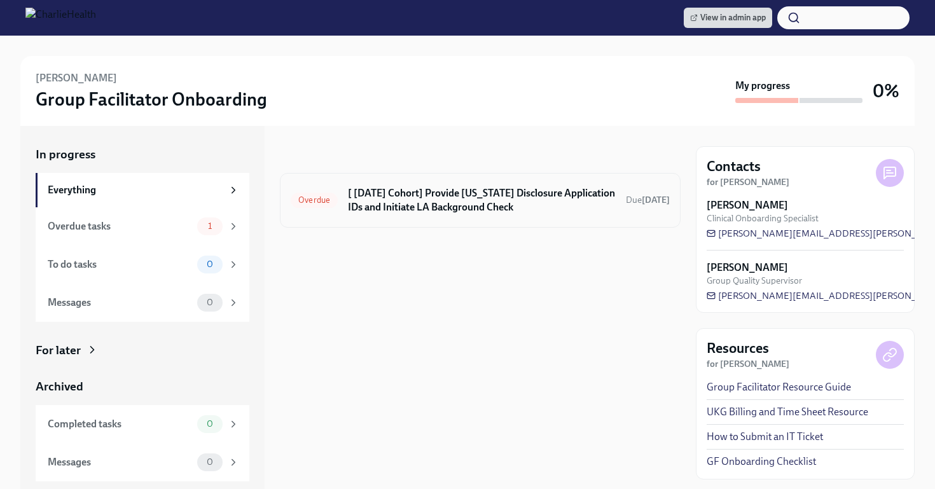
click at [519, 187] on h6 "[ [DATE] Cohort] Provide [US_STATE] Disclosure Application IDs and Initiate LA …" at bounding box center [482, 200] width 268 height 28
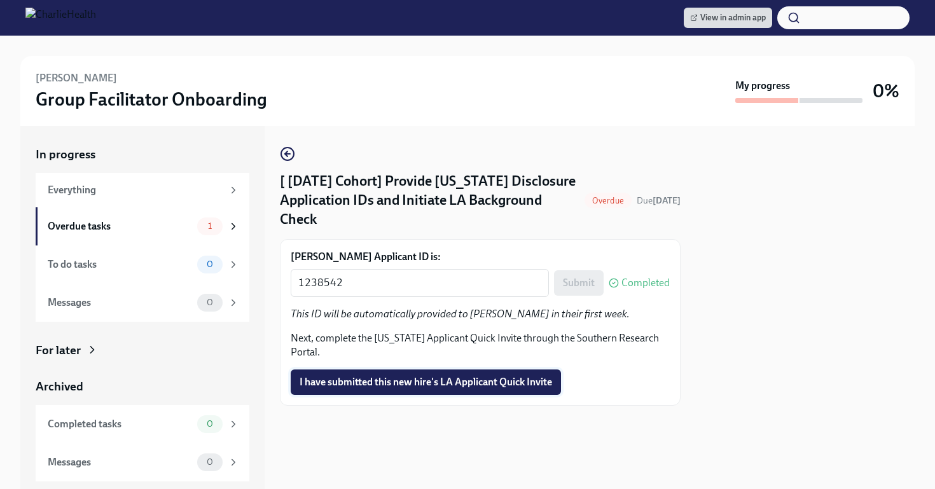
click at [516, 376] on span "I have submitted this new hire's LA Applicant Quick Invite" at bounding box center [425, 382] width 252 height 13
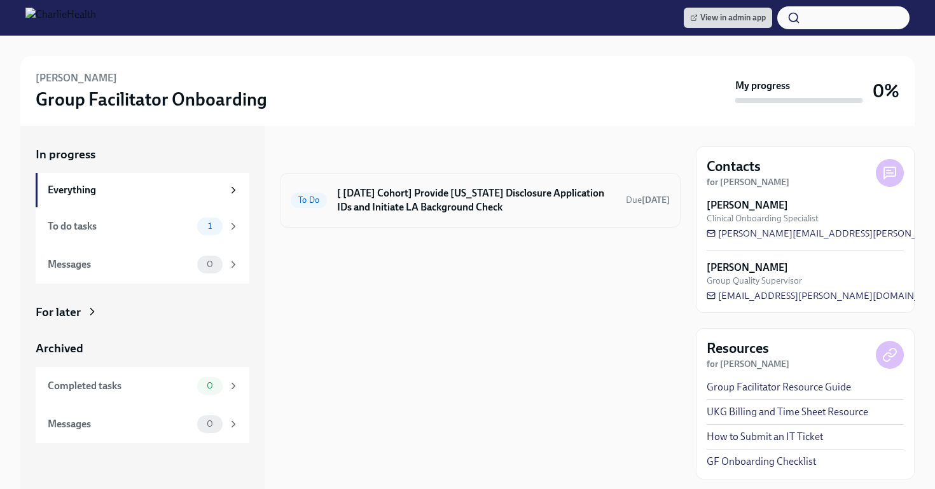
click at [486, 198] on h6 "[ [DATE] Cohort] Provide [US_STATE] Disclosure Application IDs and Initiate LA …" at bounding box center [476, 200] width 278 height 28
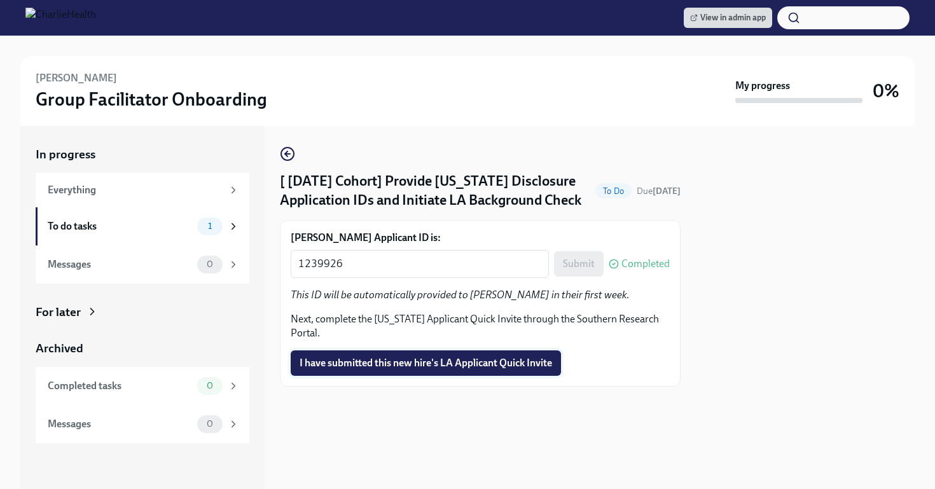
click at [439, 363] on span "I have submitted this new hire's LA Applicant Quick Invite" at bounding box center [425, 363] width 252 height 13
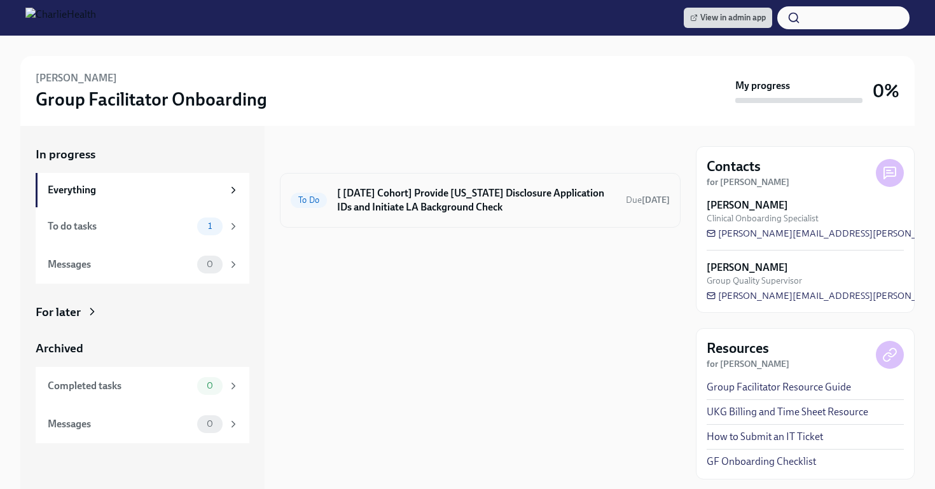
click at [408, 207] on h6 "[ [DATE] Cohort] Provide [US_STATE] Disclosure Application IDs and Initiate LA …" at bounding box center [476, 200] width 278 height 28
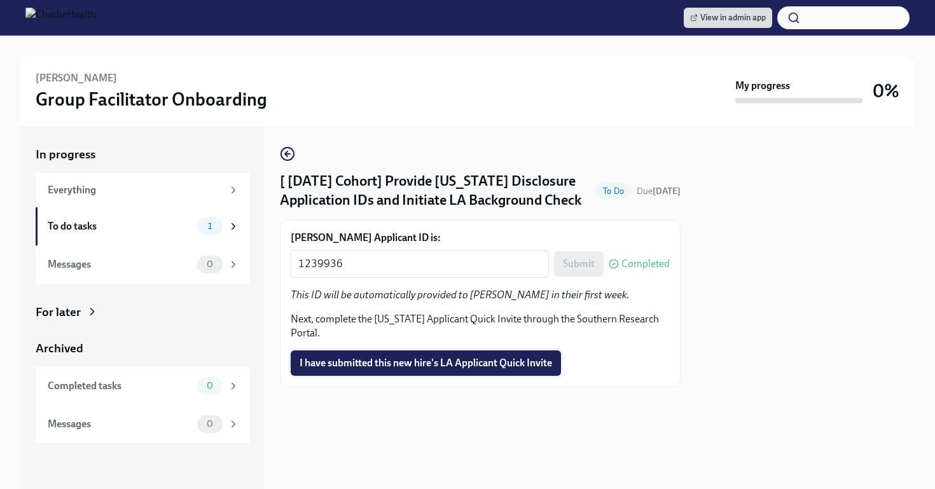
click at [474, 369] on span "I have submitted this new hire's LA Applicant Quick Invite" at bounding box center [425, 363] width 252 height 13
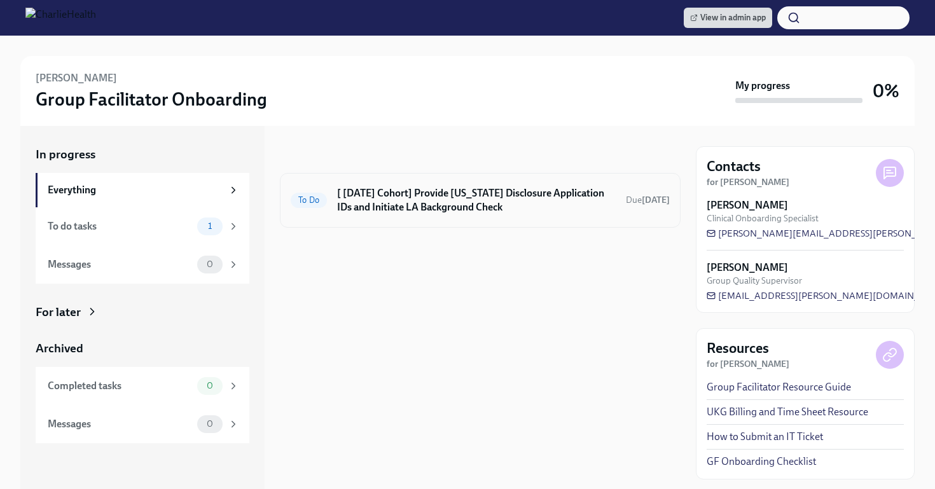
click at [518, 202] on h6 "[ [DATE] Cohort] Provide [US_STATE] Disclosure Application IDs and Initiate LA …" at bounding box center [476, 200] width 278 height 28
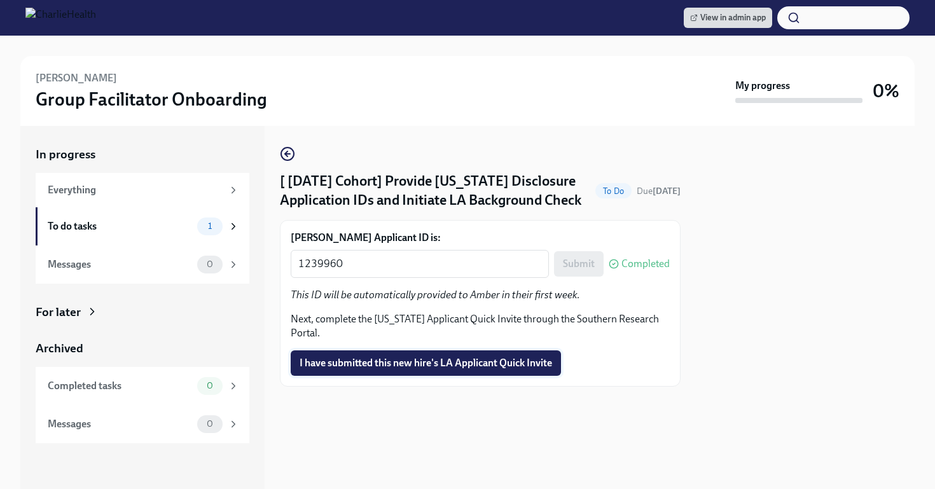
click at [437, 357] on button "I have submitted this new hire's LA Applicant Quick Invite" at bounding box center [426, 362] width 270 height 25
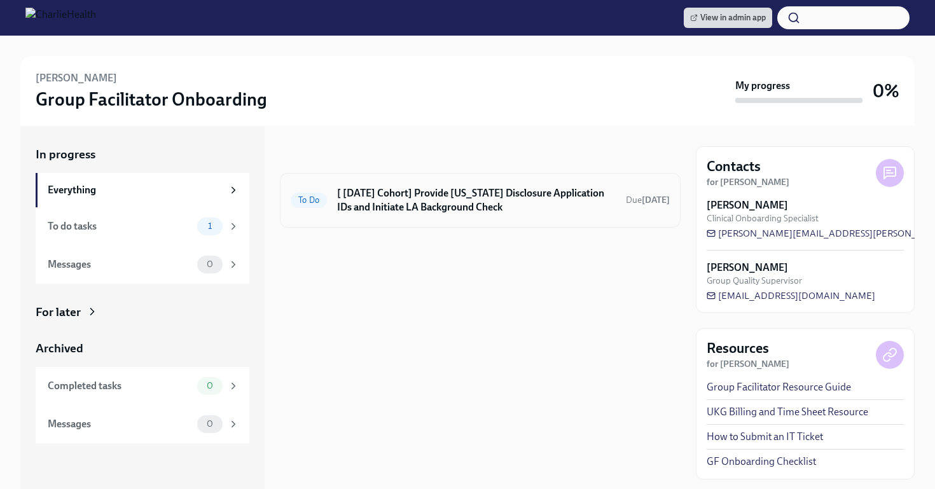
click at [526, 207] on h6 "[ [DATE] Cohort] Provide [US_STATE] Disclosure Application IDs and Initiate LA …" at bounding box center [476, 200] width 278 height 28
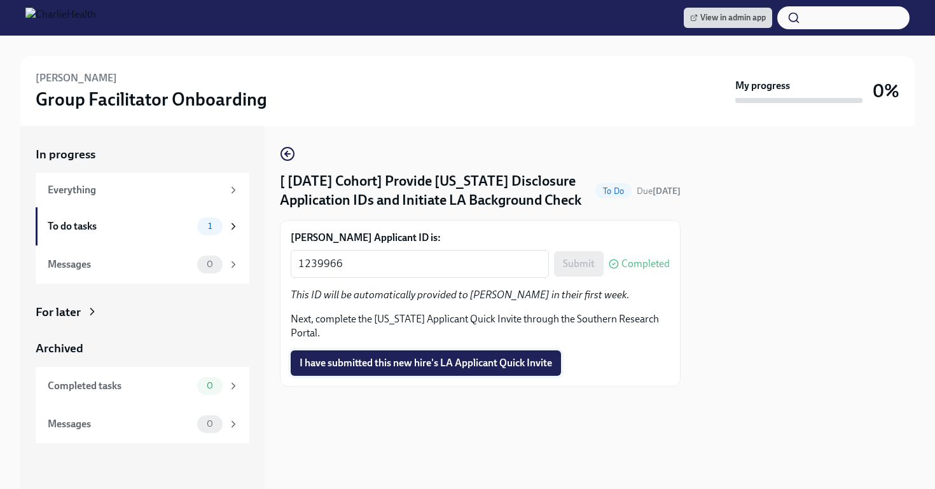
click at [502, 358] on span "I have submitted this new hire's LA Applicant Quick Invite" at bounding box center [425, 363] width 252 height 13
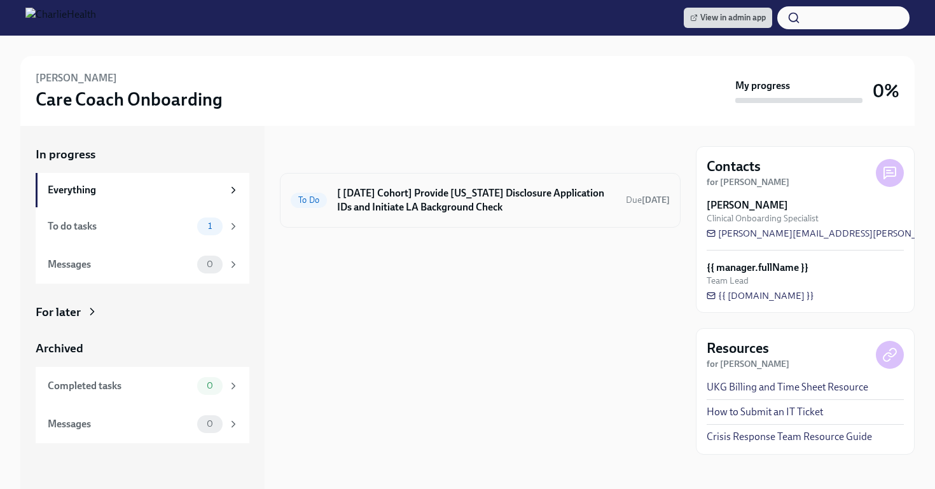
click at [473, 196] on h6 "[ Aug 11th Cohort] Provide Utah Disclosure Application IDs and Initiate LA Back…" at bounding box center [476, 200] width 278 height 28
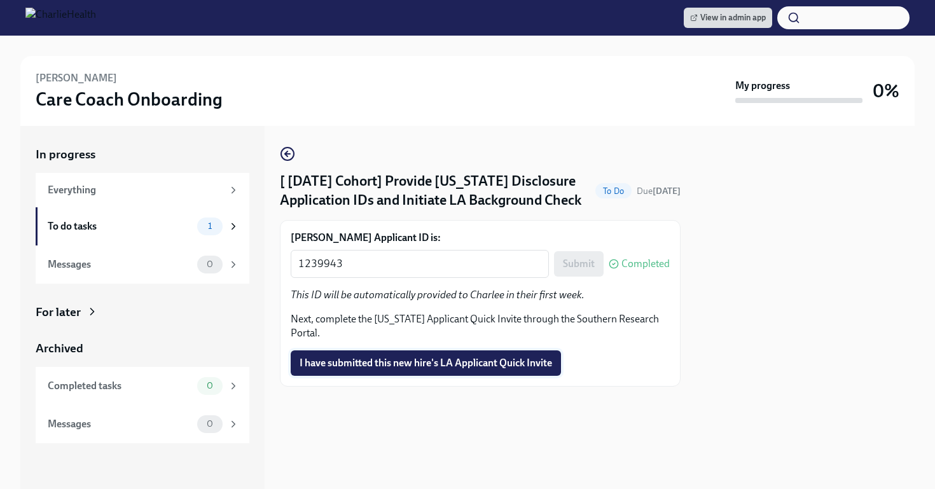
click at [491, 361] on span "I have submitted this new hire's LA Applicant Quick Invite" at bounding box center [425, 363] width 252 height 13
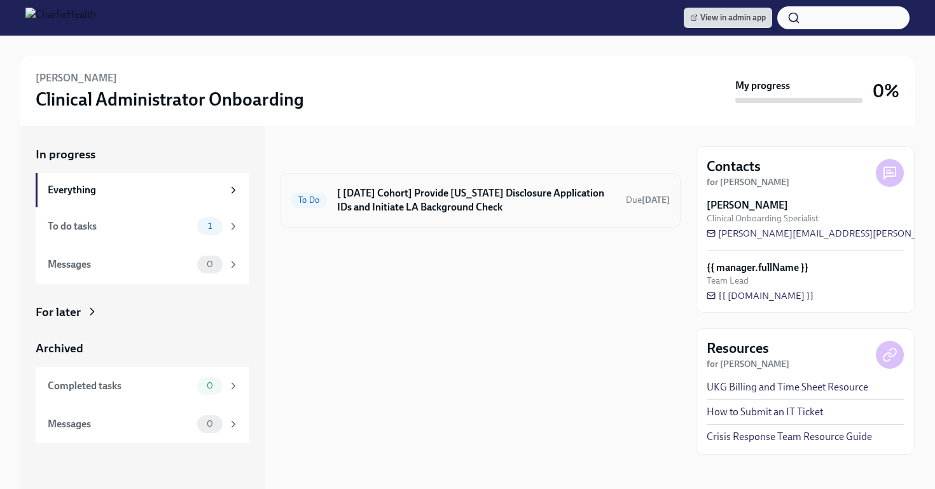
click at [534, 207] on h6 "[ Aug 11th Cohort] Provide Utah Disclosure Application IDs and Initiate LA Back…" at bounding box center [476, 200] width 278 height 28
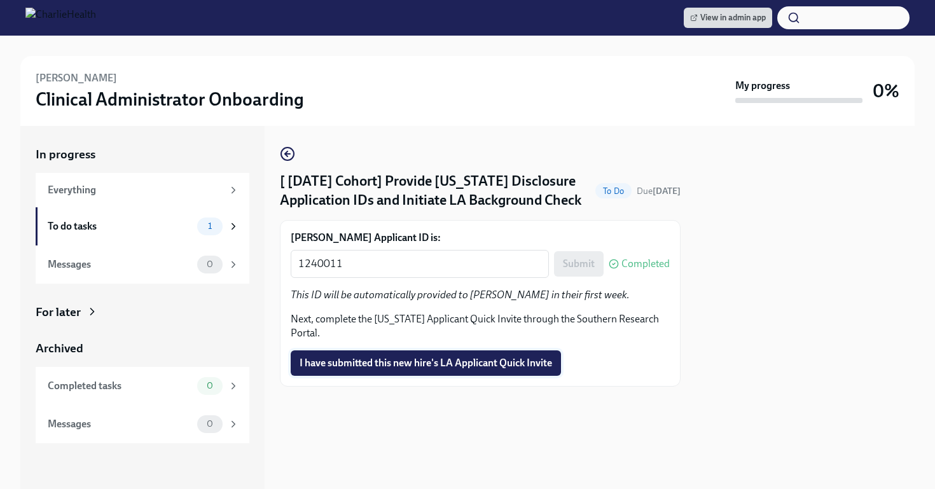
click at [497, 362] on span "I have submitted this new hire's LA Applicant Quick Invite" at bounding box center [425, 363] width 252 height 13
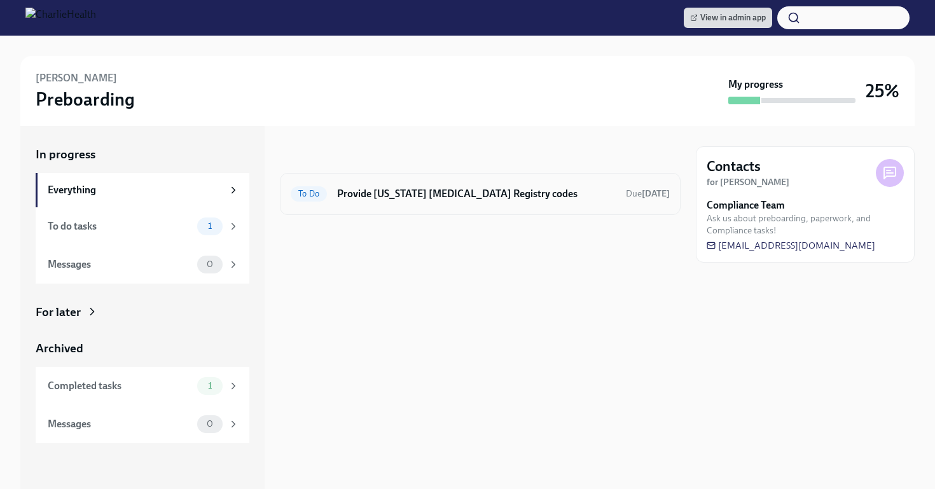
click at [427, 198] on h6 "Provide [US_STATE] [MEDICAL_DATA] Registry codes" at bounding box center [476, 194] width 278 height 14
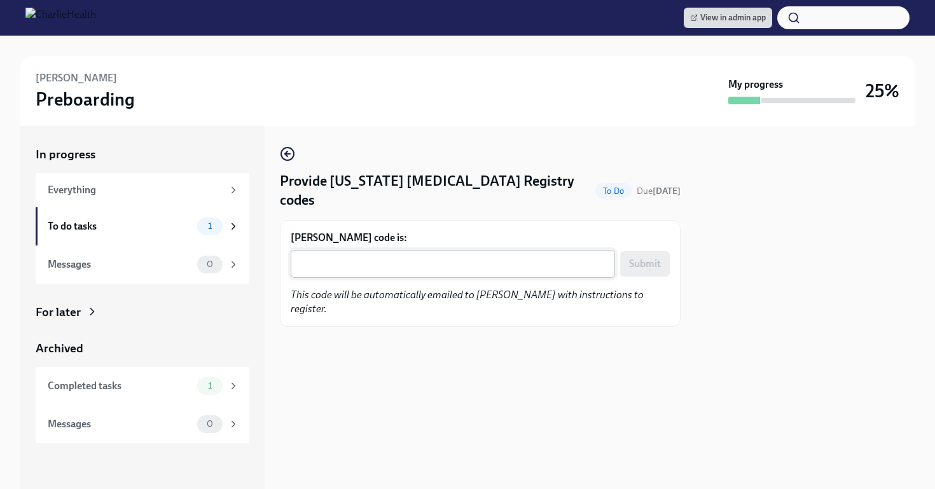
click at [325, 275] on div "x ​" at bounding box center [453, 264] width 324 height 28
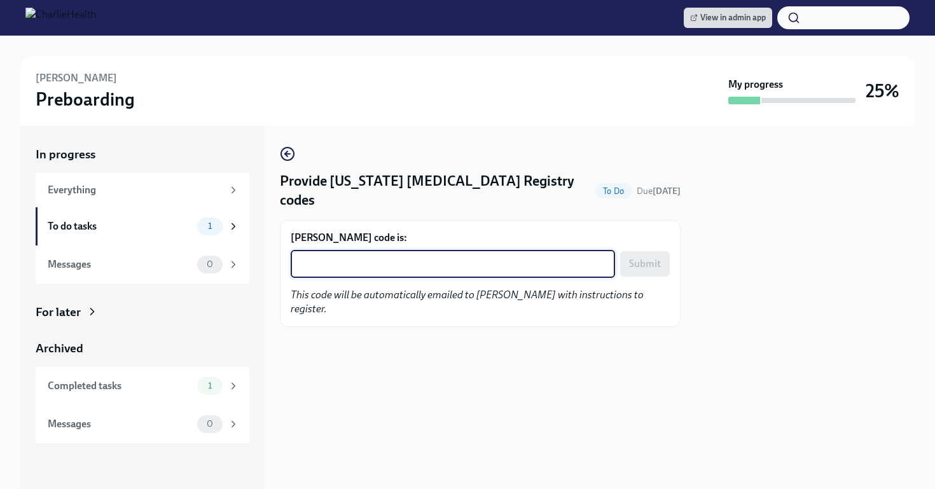
paste textarea "A4YZ31DM853K"
type textarea "A4YZ31DM853K"
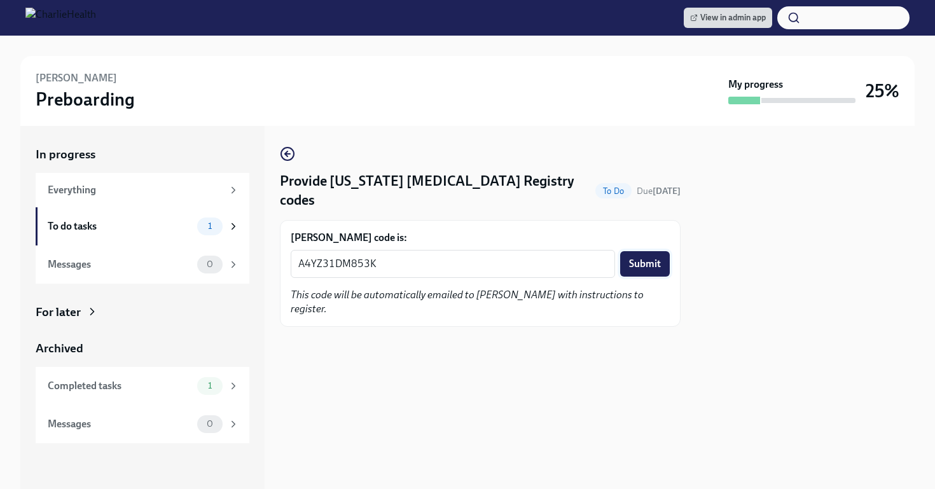
click at [634, 261] on span "Submit" at bounding box center [645, 263] width 32 height 13
